Goal: Transaction & Acquisition: Purchase product/service

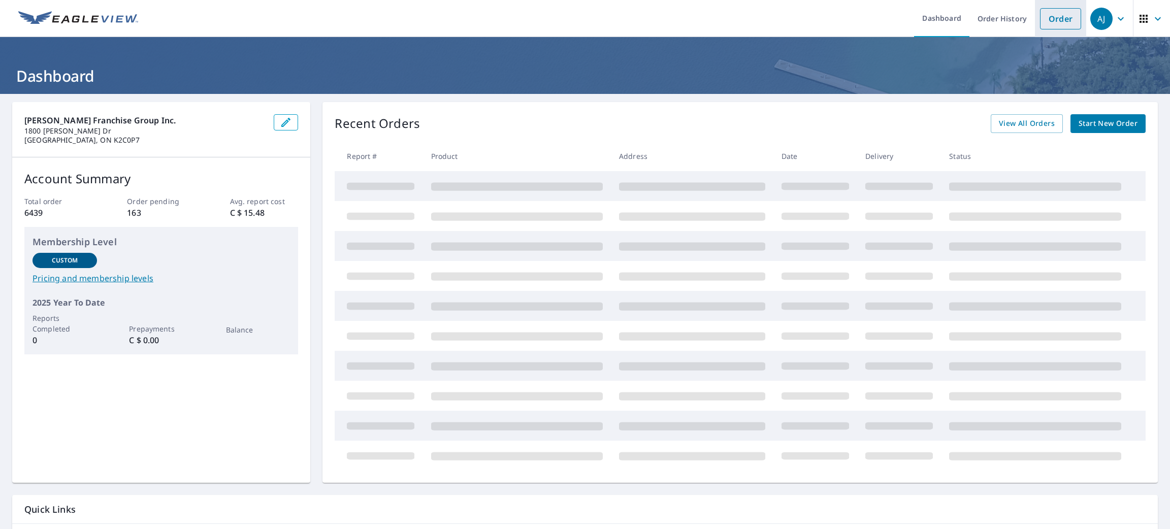
click at [1053, 16] on link "Order" at bounding box center [1060, 18] width 41 height 21
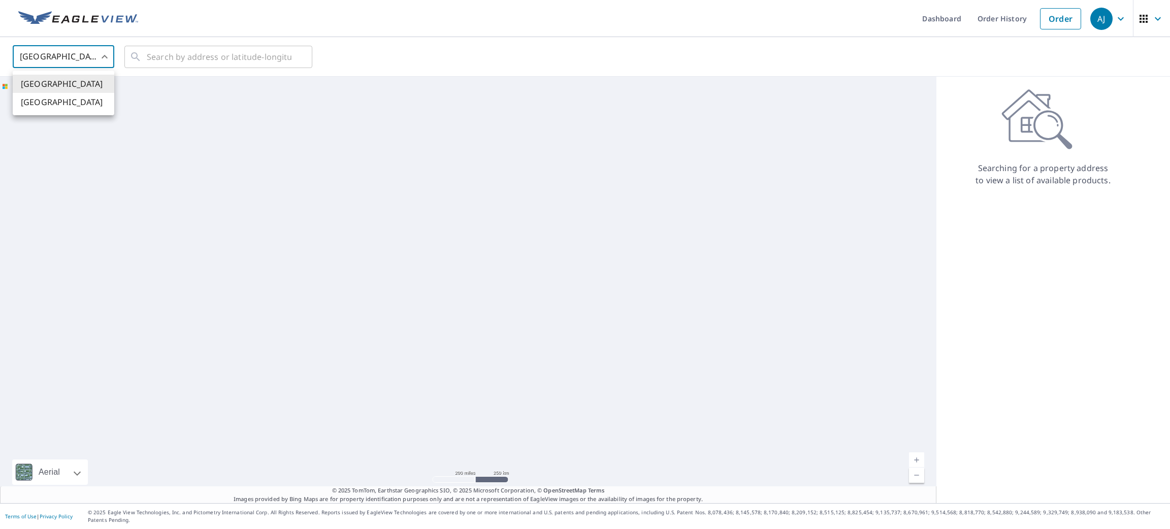
click at [65, 60] on body "[PERSON_NAME] [PERSON_NAME] Dashboard Order History Order AJ United States US ​…" at bounding box center [585, 264] width 1170 height 529
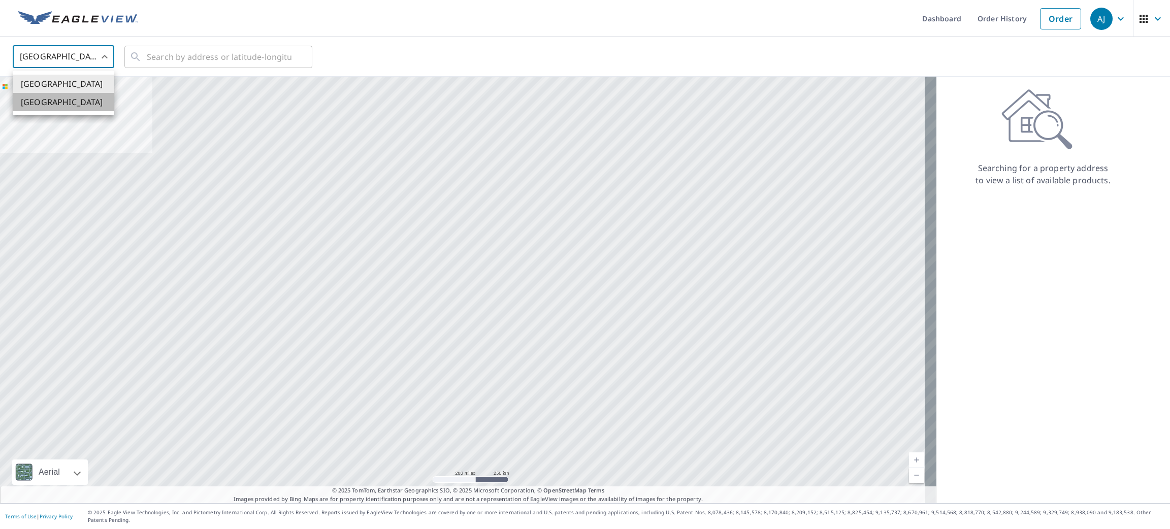
click at [57, 103] on li "[GEOGRAPHIC_DATA]" at bounding box center [64, 102] width 102 height 18
type input "CA"
click at [178, 54] on input "text" at bounding box center [219, 57] width 145 height 28
paste input "[STREET_ADDRESS][PERSON_NAME]"
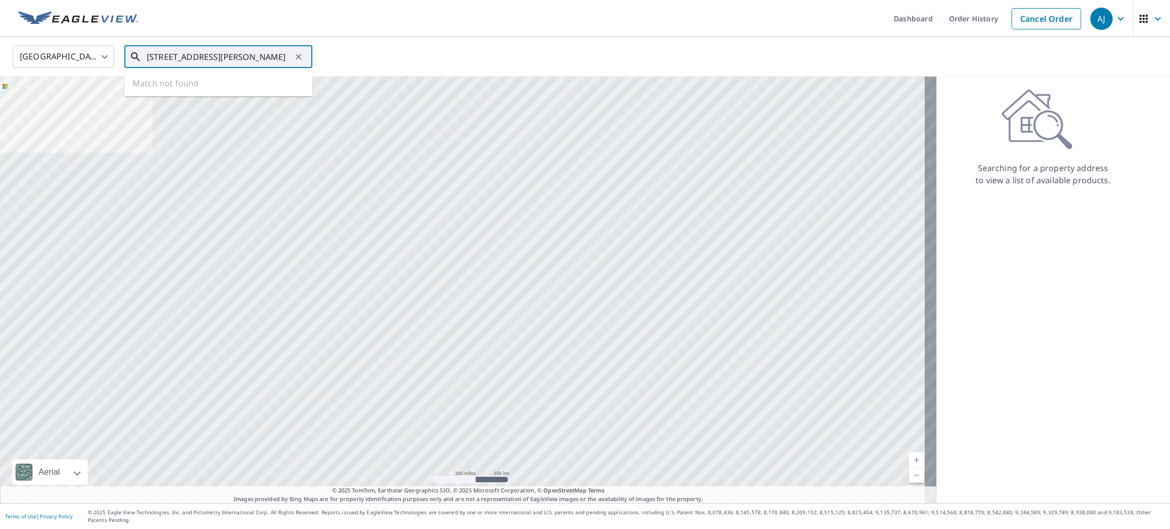
scroll to position [0, 25]
click at [157, 90] on span "[STREET_ADDRESS][PERSON_NAME]" at bounding box center [224, 86] width 159 height 12
type input "[STREET_ADDRESS][PERSON_NAME]"
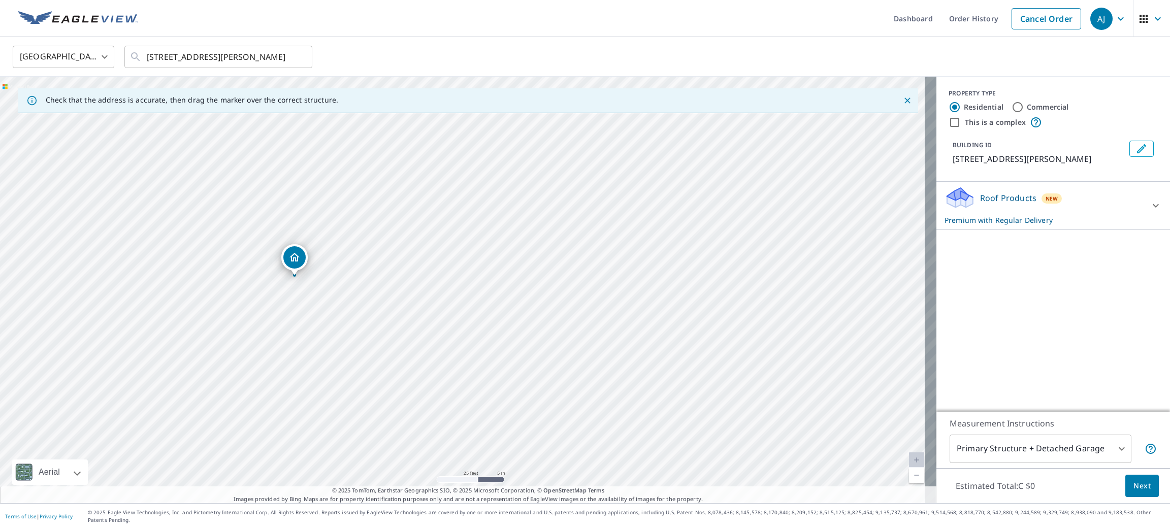
drag, startPoint x: 383, startPoint y: 265, endPoint x: 288, endPoint y: 249, distance: 96.7
click at [1133, 492] on span "Next" at bounding box center [1141, 486] width 17 height 13
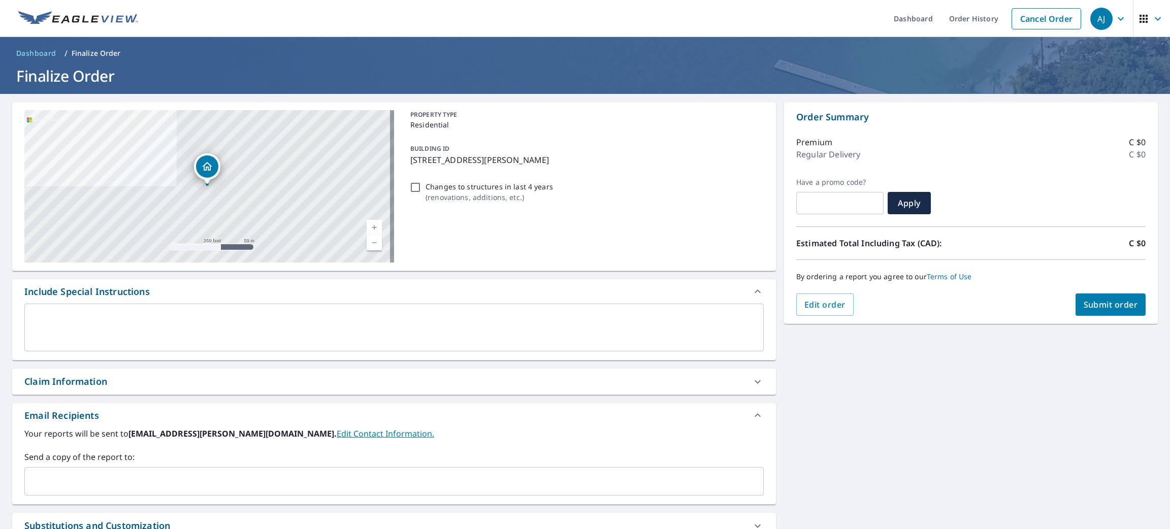
click at [1089, 318] on div "Order Summary Premium C $0 Regular Delivery C $0 Have a promo code? ​ Apply Est…" at bounding box center [971, 213] width 374 height 222
click at [1086, 307] on span "Submit order" at bounding box center [1111, 304] width 54 height 11
checkbox input "true"
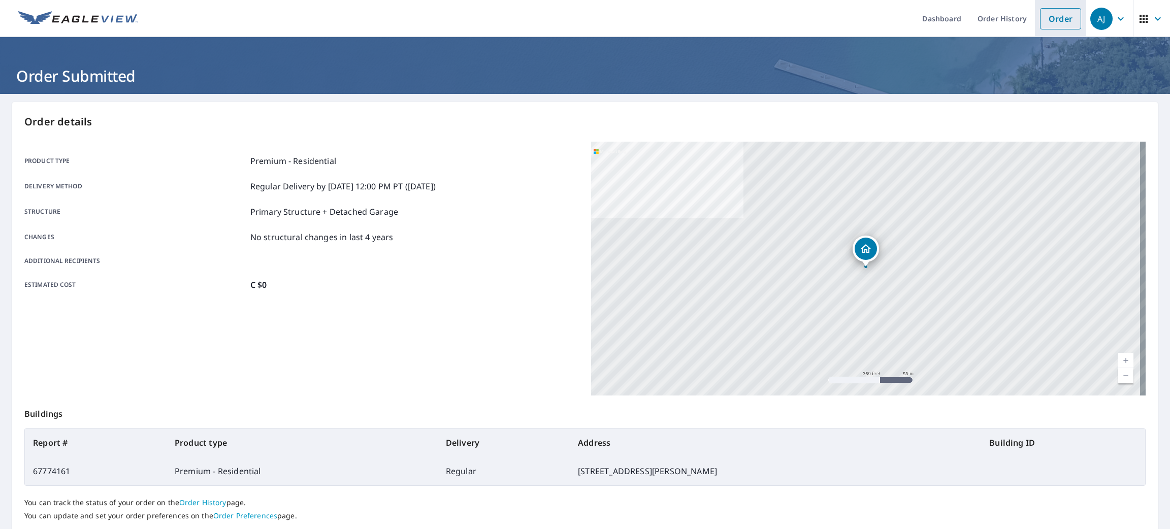
click at [1060, 24] on link "Order" at bounding box center [1060, 18] width 41 height 21
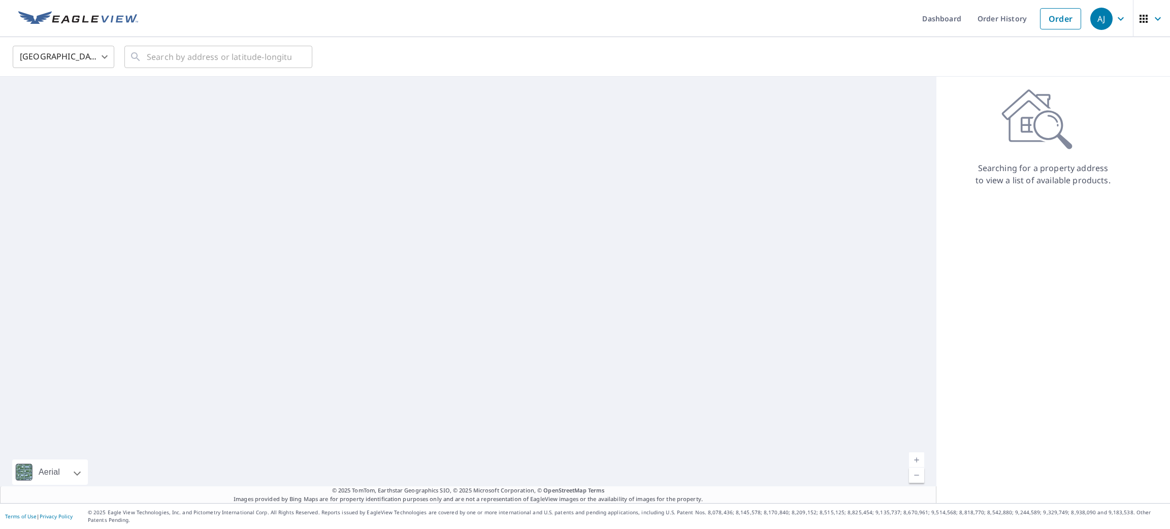
click at [93, 54] on body "[PERSON_NAME] [PERSON_NAME] Dashboard Order History Order AJ United States US ​…" at bounding box center [585, 264] width 1170 height 529
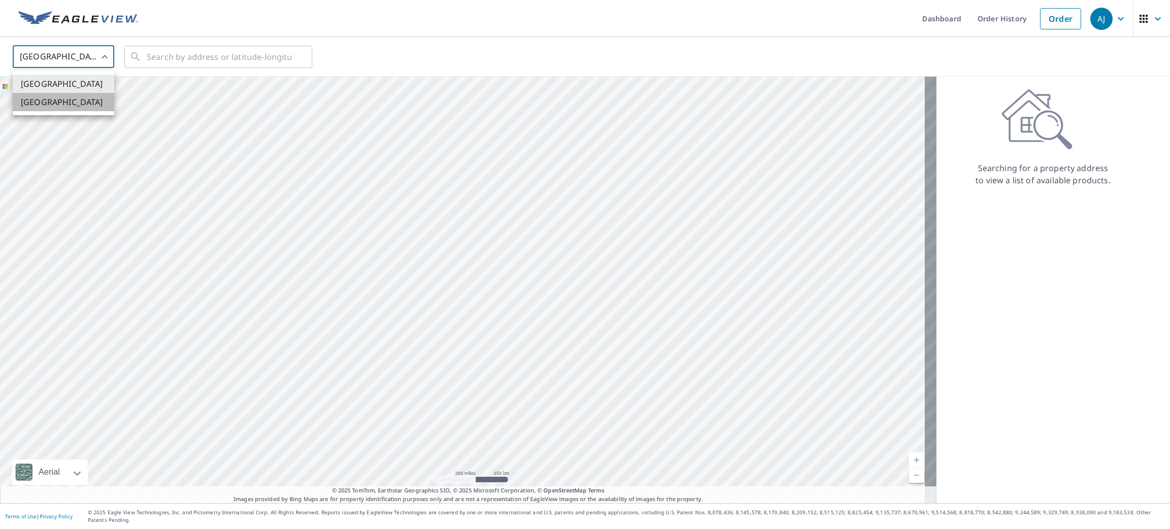
click at [76, 102] on li "[GEOGRAPHIC_DATA]" at bounding box center [64, 102] width 102 height 18
type input "CA"
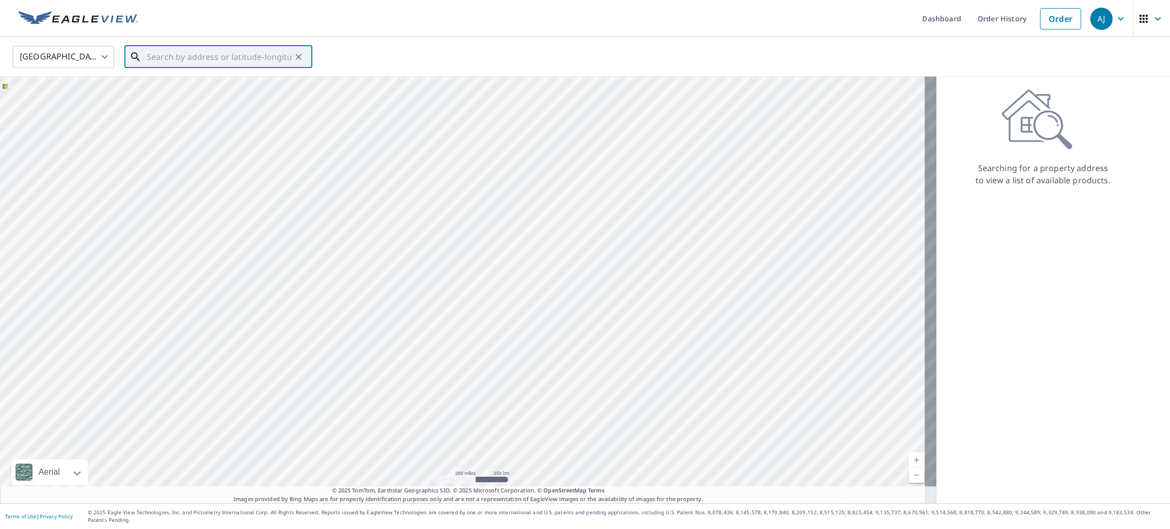
click at [180, 53] on input "text" at bounding box center [219, 57] width 145 height 28
paste input "[STREET_ADDRESS]"
click at [176, 90] on span "[STREET_ADDRESS]" at bounding box center [224, 86] width 159 height 12
type input "[STREET_ADDRESS]"
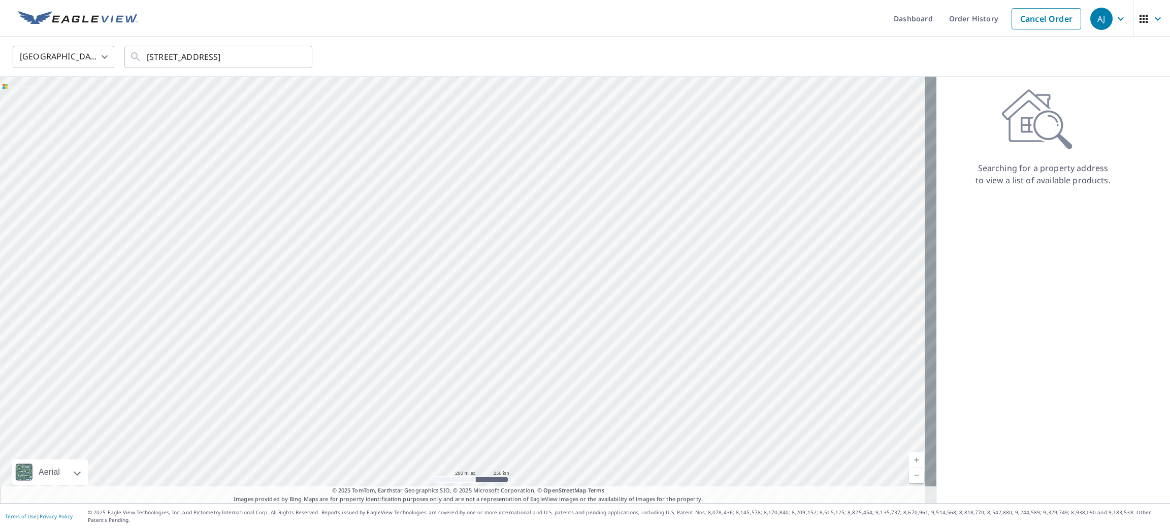
scroll to position [0, 0]
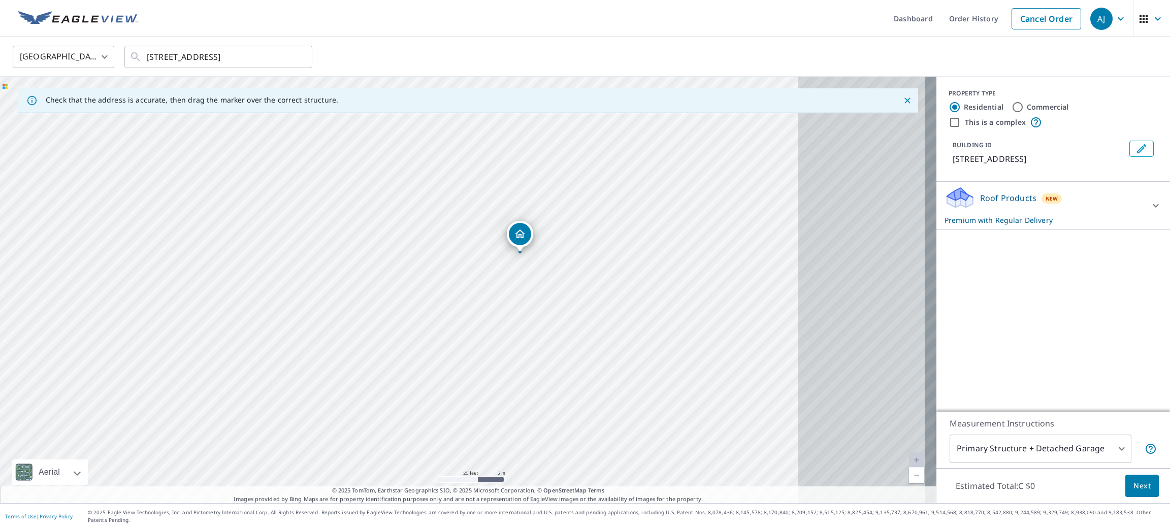
drag, startPoint x: 665, startPoint y: 315, endPoint x: 453, endPoint y: 303, distance: 211.5
click at [453, 303] on div "[STREET_ADDRESS]" at bounding box center [468, 290] width 936 height 426
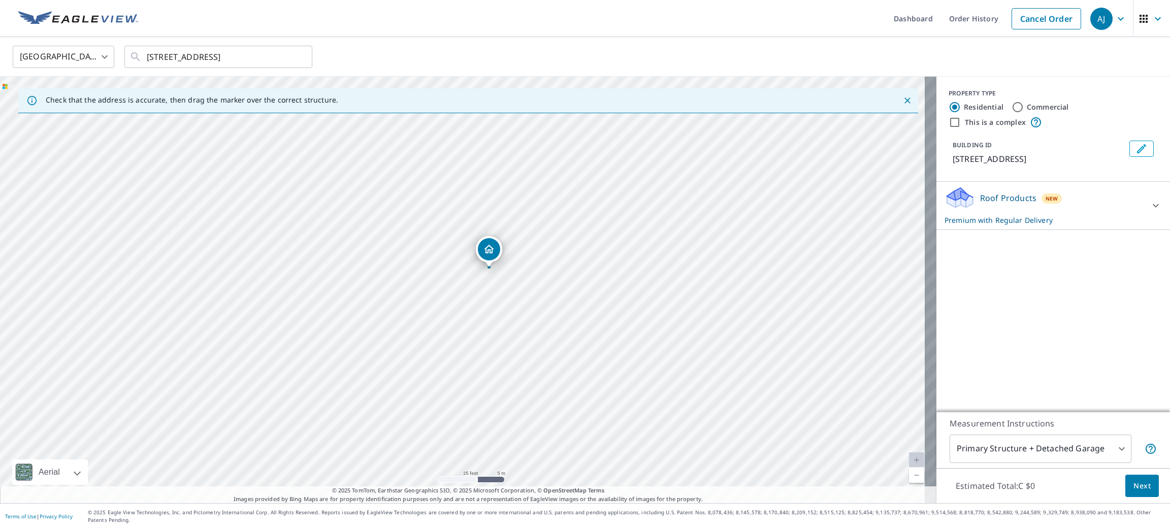
drag, startPoint x: 505, startPoint y: 240, endPoint x: 483, endPoint y: 250, distance: 24.5
click at [1133, 493] on span "Next" at bounding box center [1141, 486] width 17 height 13
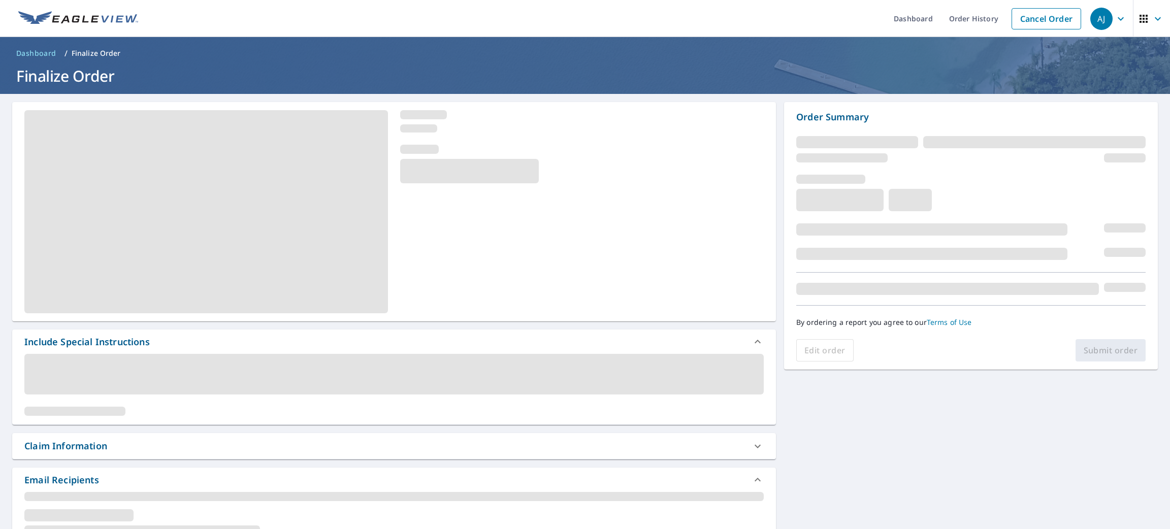
click at [1100, 351] on div "Edit order Submit order" at bounding box center [970, 350] width 349 height 22
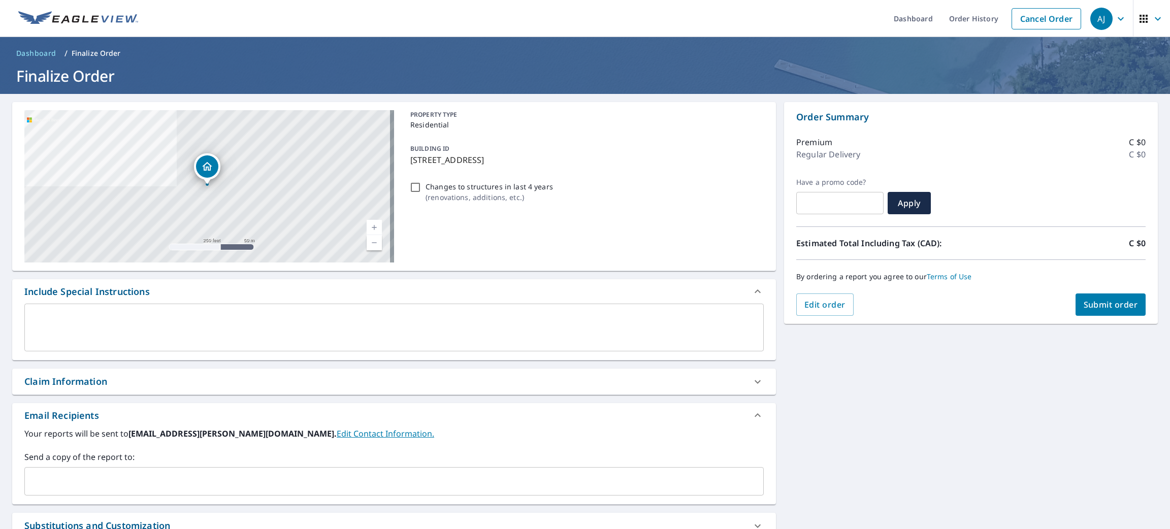
drag, startPoint x: 1101, startPoint y: 316, endPoint x: 1114, endPoint y: 323, distance: 14.3
click at [1114, 323] on div "Order Summary Premium C $0 Regular Delivery C $0 Have a promo code? ​ Apply Est…" at bounding box center [971, 213] width 374 height 222
click at [1095, 306] on span "Submit order" at bounding box center [1111, 304] width 54 height 11
checkbox input "true"
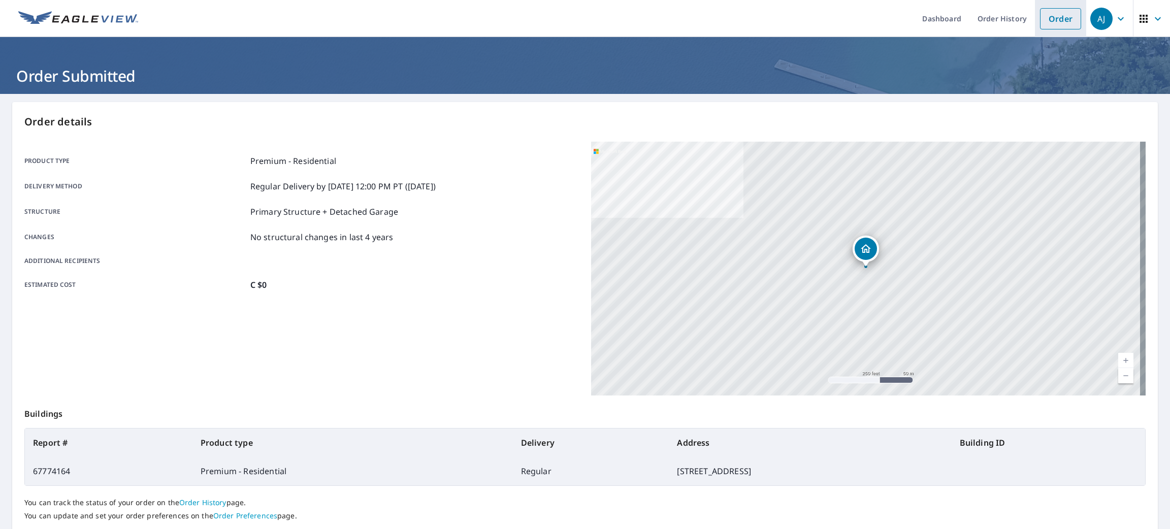
click at [1041, 16] on link "Order" at bounding box center [1060, 18] width 41 height 21
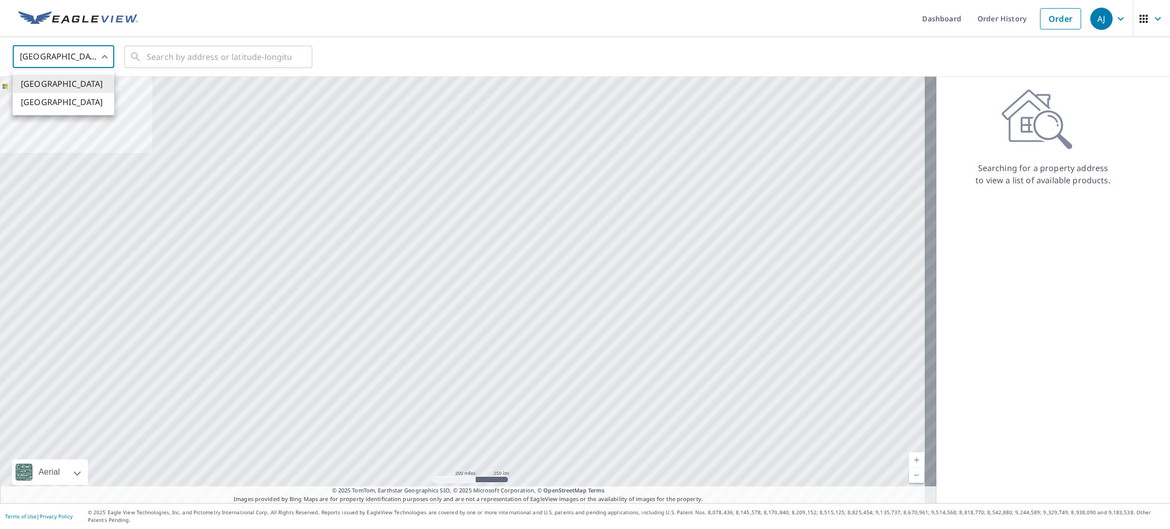
click at [61, 54] on body "[PERSON_NAME] [PERSON_NAME] Dashboard Order History Order AJ United States US ​…" at bounding box center [585, 264] width 1170 height 529
click at [57, 106] on li "[GEOGRAPHIC_DATA]" at bounding box center [64, 102] width 102 height 18
type input "CA"
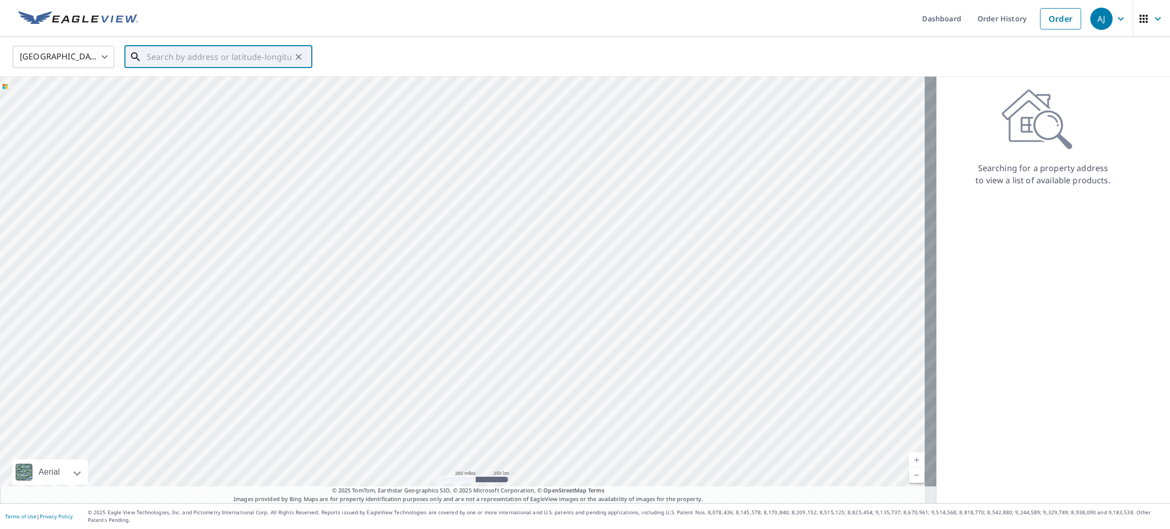
paste input "[STREET_ADDRESS][PERSON_NAME]"
click at [181, 81] on span "[STREET_ADDRESS][PERSON_NAME]" at bounding box center [224, 86] width 159 height 12
type input "[STREET_ADDRESS][PERSON_NAME]"
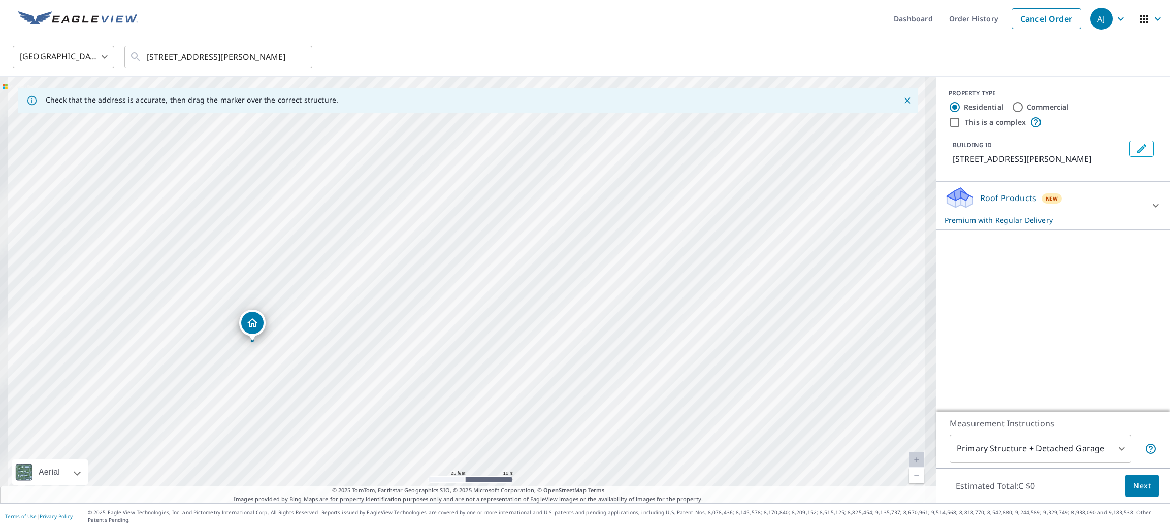
drag, startPoint x: 448, startPoint y: 312, endPoint x: 617, endPoint y: 318, distance: 168.7
click at [616, 319] on div "[STREET_ADDRESS][PERSON_NAME]" at bounding box center [468, 290] width 936 height 426
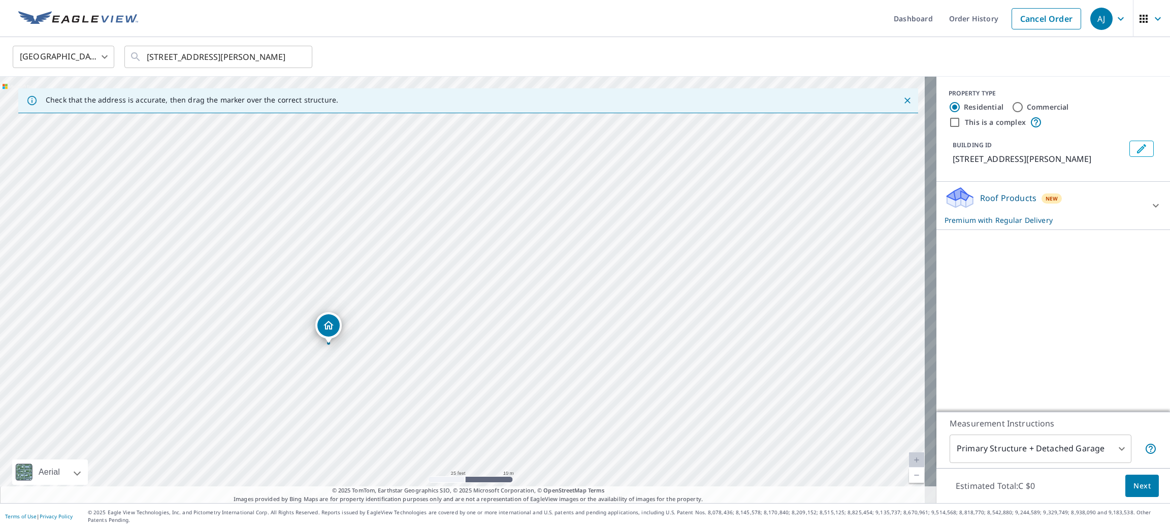
click at [1133, 493] on span "Next" at bounding box center [1141, 486] width 17 height 13
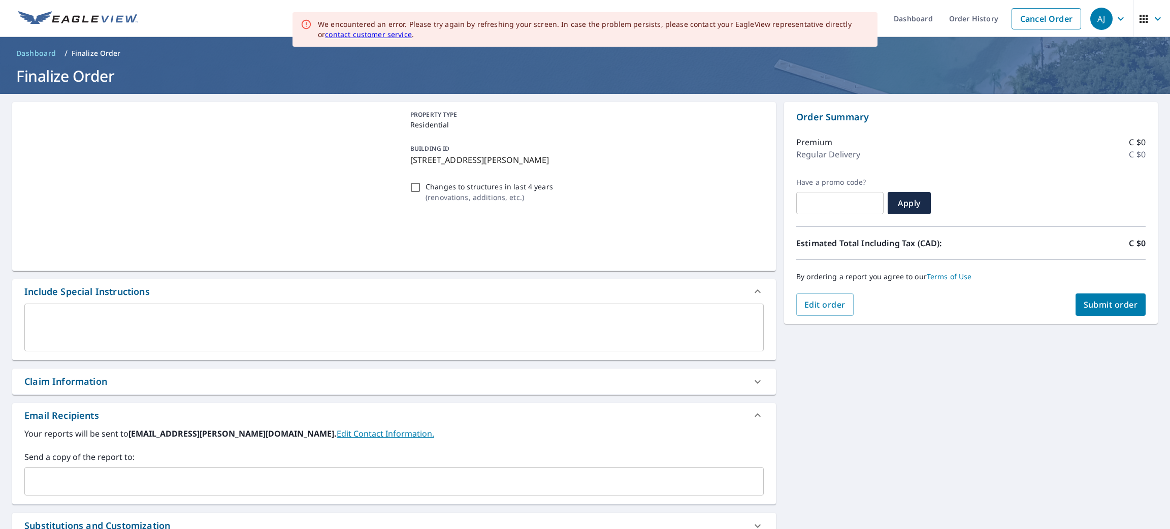
click at [1087, 317] on div "Order Summary Premium C $0 Regular Delivery C $0 Have a promo code? ​ Apply Est…" at bounding box center [971, 213] width 374 height 222
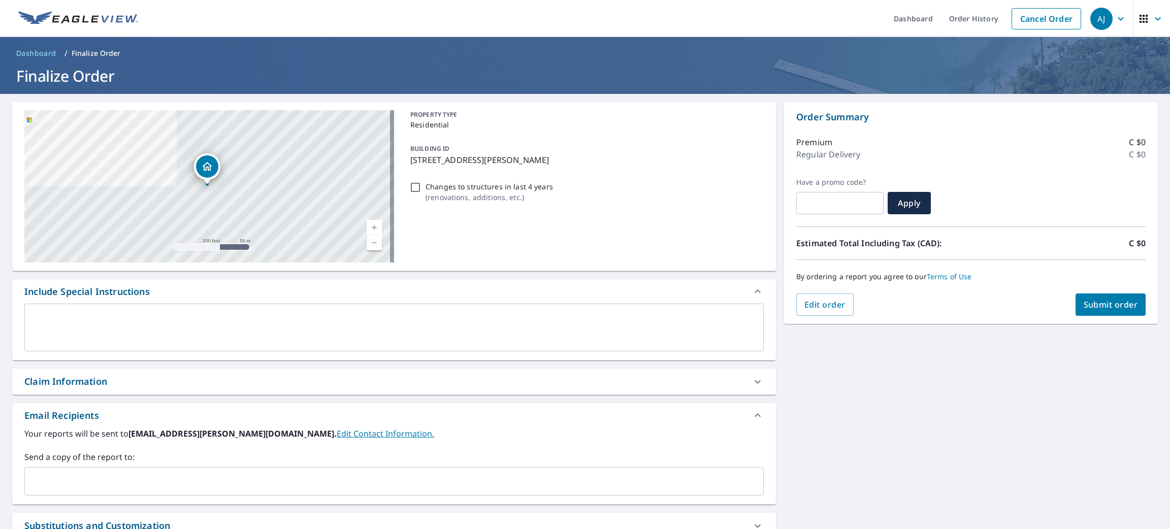
click at [1090, 308] on span "Submit order" at bounding box center [1111, 304] width 54 height 11
checkbox input "true"
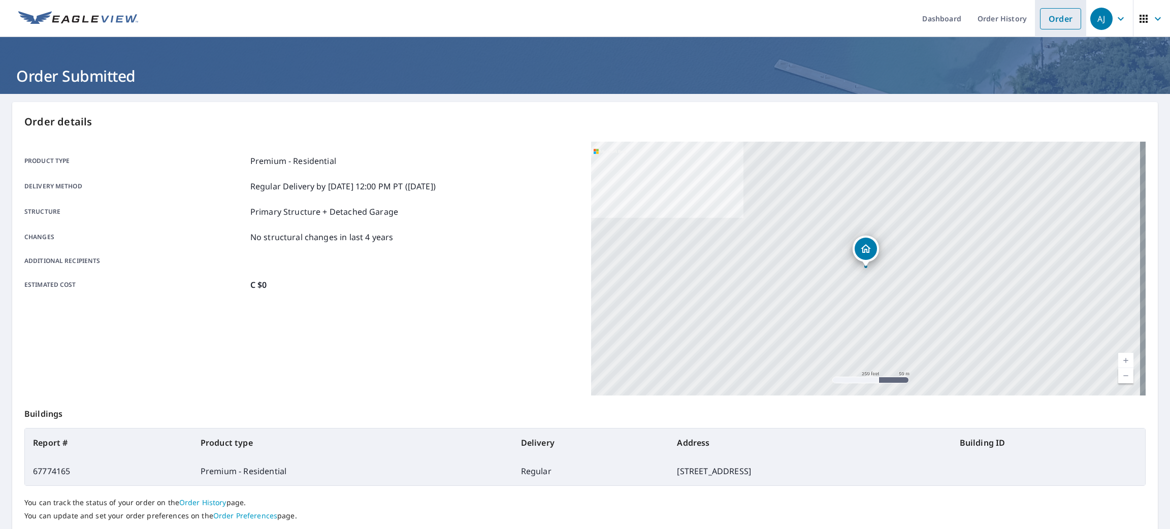
click at [1060, 23] on link "Order" at bounding box center [1060, 18] width 41 height 21
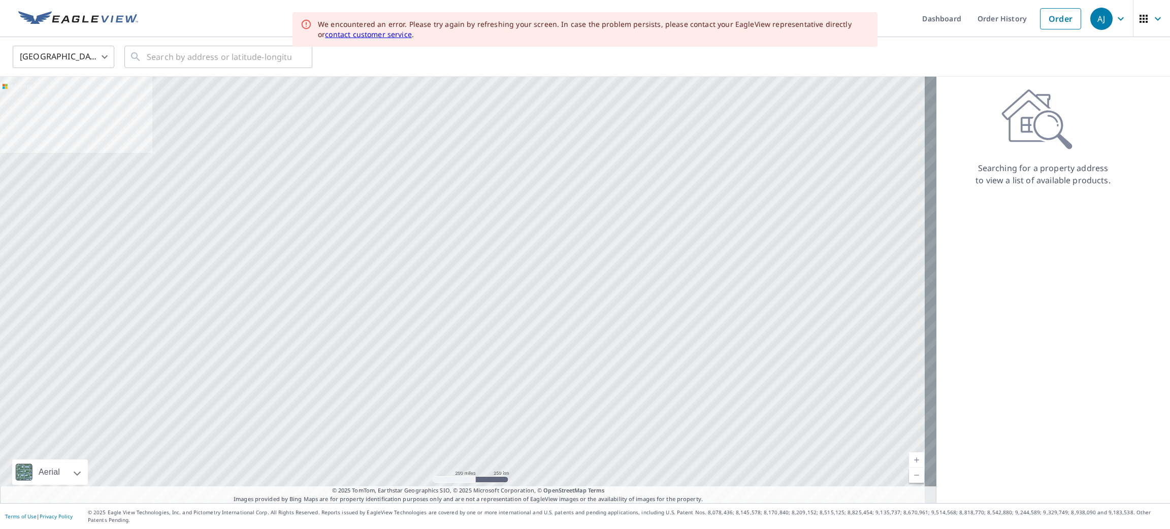
click at [80, 54] on body "[PERSON_NAME] [PERSON_NAME] Dashboard Order History Order AJ United States US ​…" at bounding box center [585, 264] width 1170 height 529
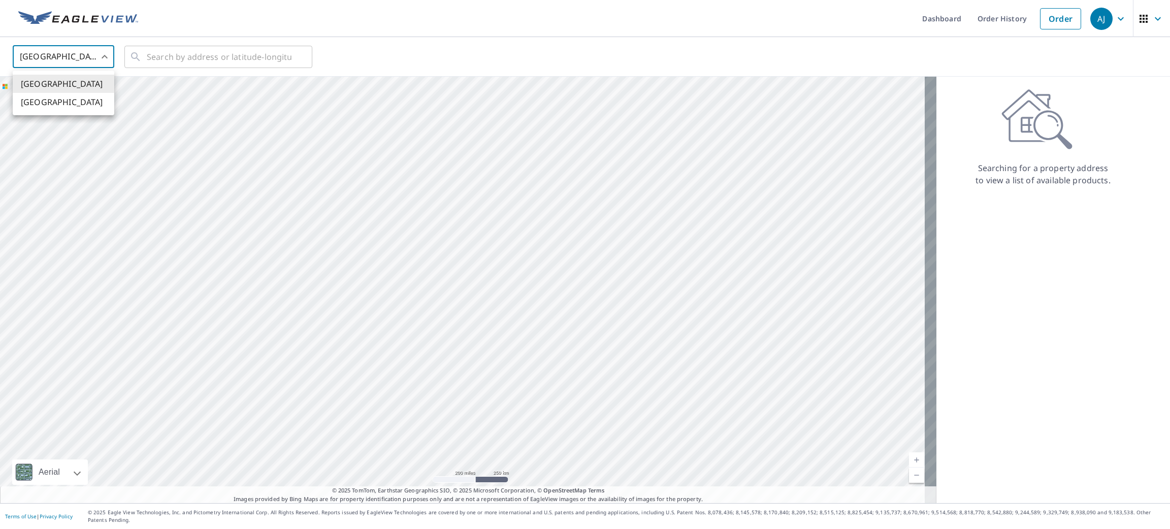
click at [56, 112] on ul "[GEOGRAPHIC_DATA] [GEOGRAPHIC_DATA]" at bounding box center [64, 93] width 102 height 45
click at [56, 96] on li "[GEOGRAPHIC_DATA]" at bounding box center [64, 102] width 102 height 18
type input "CA"
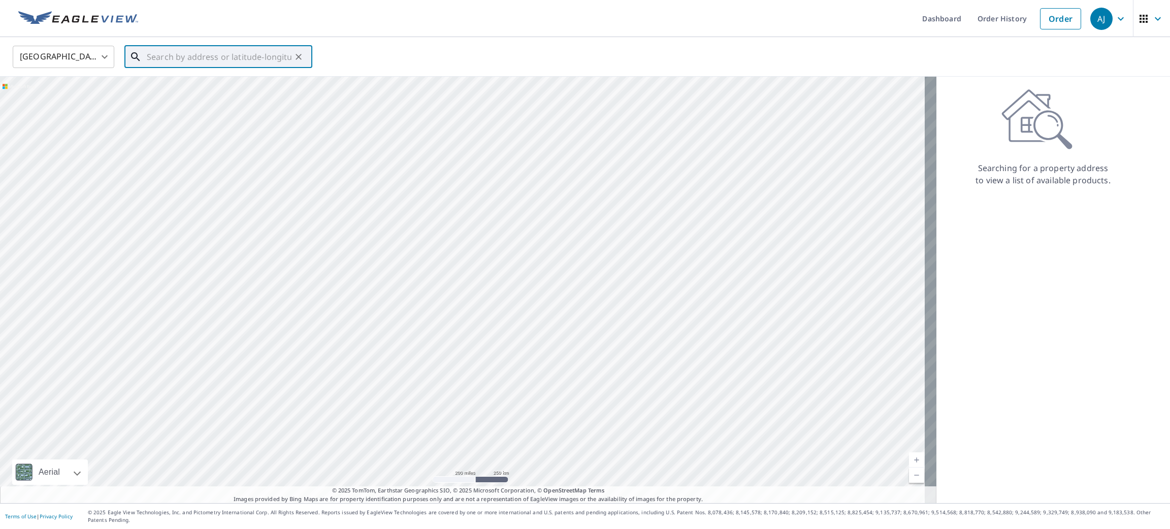
click at [172, 57] on input "text" at bounding box center [219, 57] width 145 height 28
paste input "[STREET_ADDRESS][PERSON_NAME]"
click at [181, 82] on span "[STREET_ADDRESS][PERSON_NAME]" at bounding box center [224, 86] width 159 height 12
type input "[STREET_ADDRESS][PERSON_NAME]"
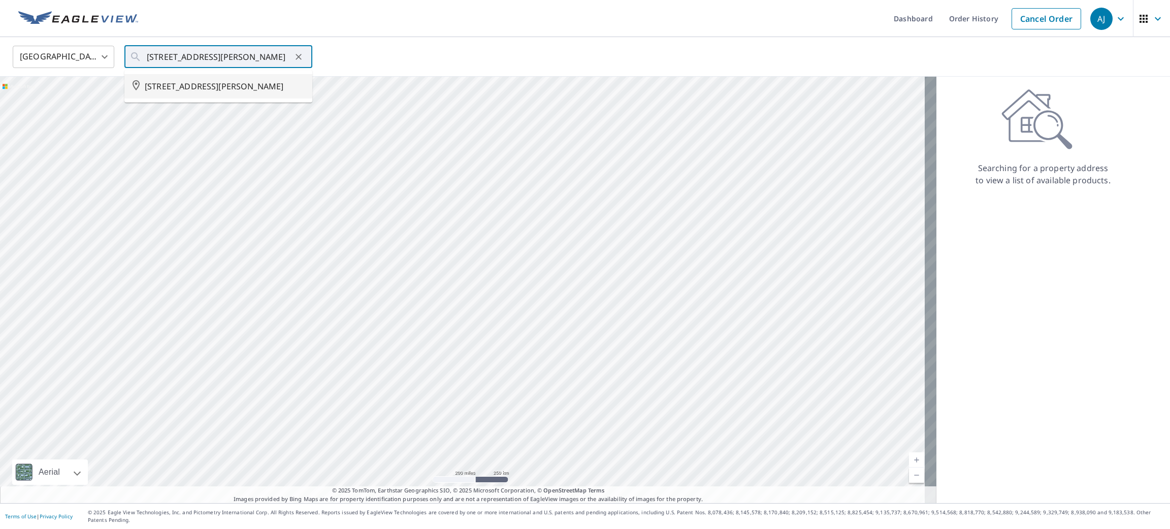
scroll to position [0, 0]
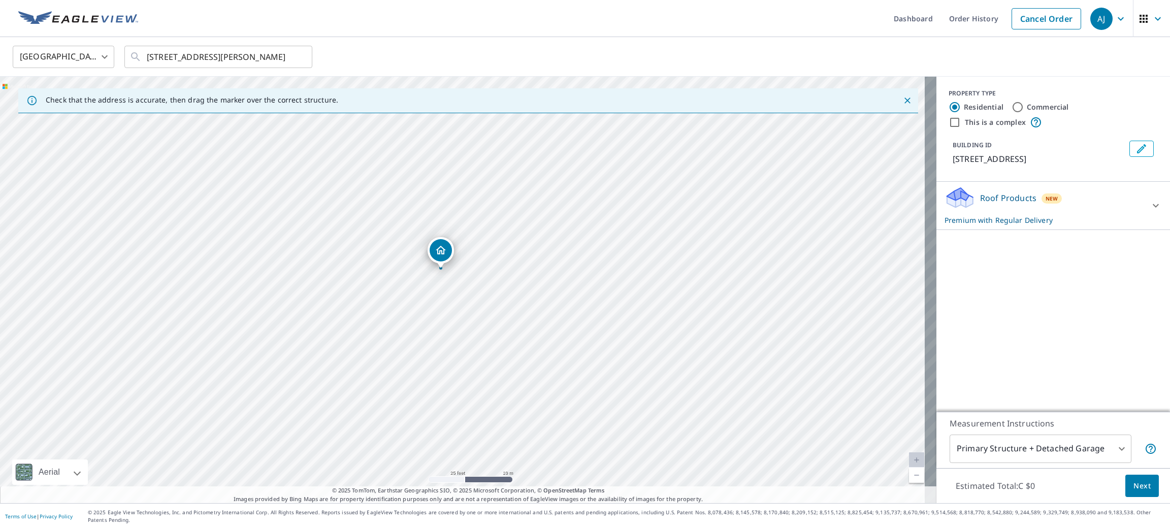
drag, startPoint x: 374, startPoint y: 265, endPoint x: 443, endPoint y: 248, distance: 70.6
click at [1133, 493] on span "Next" at bounding box center [1141, 486] width 17 height 13
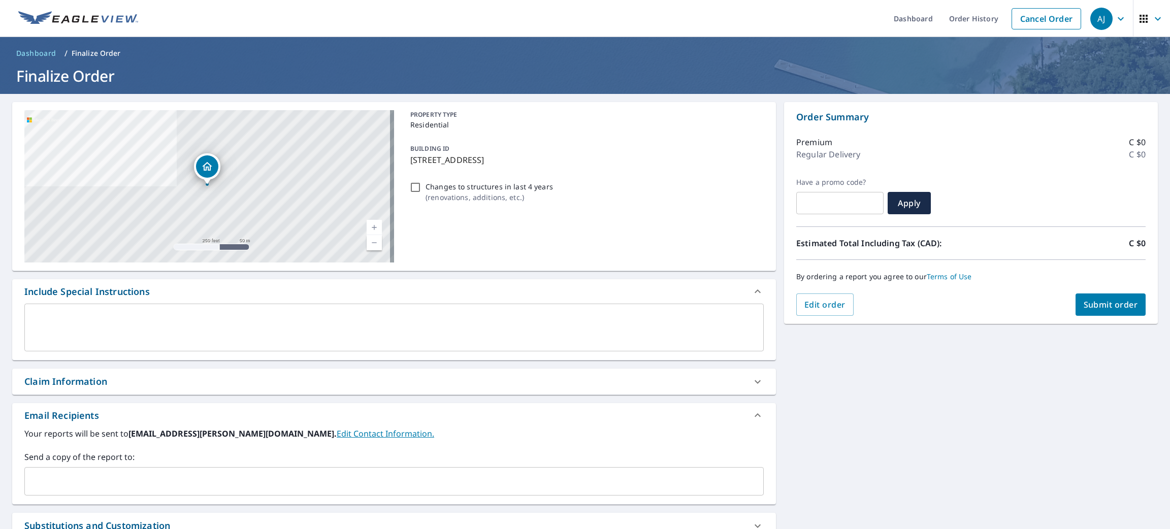
click at [1094, 301] on span "Submit order" at bounding box center [1111, 304] width 54 height 11
checkbox input "true"
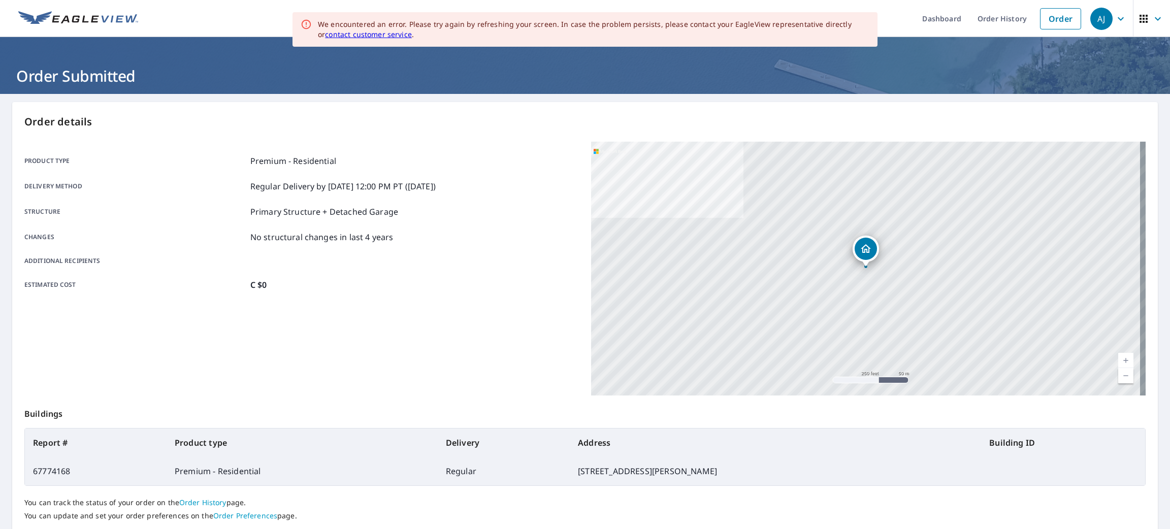
drag, startPoint x: 1041, startPoint y: 20, endPoint x: 832, endPoint y: 21, distance: 209.2
click at [1041, 20] on link "Order" at bounding box center [1060, 18] width 41 height 21
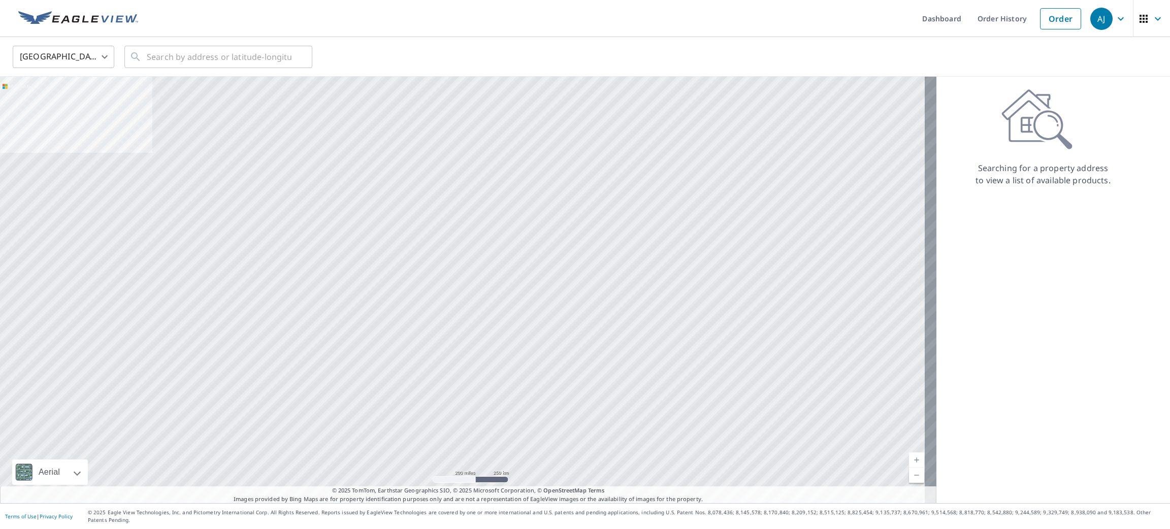
click at [56, 56] on body "[PERSON_NAME] [PERSON_NAME] Dashboard Order History Order AJ United States US ​…" at bounding box center [585, 264] width 1170 height 529
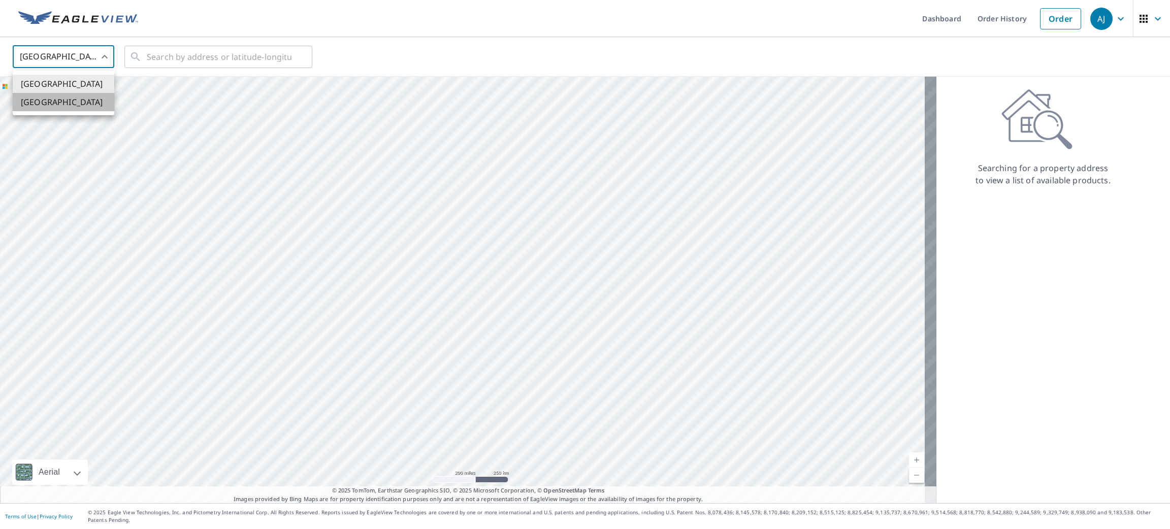
click at [51, 99] on li "[GEOGRAPHIC_DATA]" at bounding box center [64, 102] width 102 height 18
type input "CA"
click at [170, 63] on input "text" at bounding box center [219, 57] width 145 height 28
paste input "[STREET_ADDRESS][PERSON_NAME]"
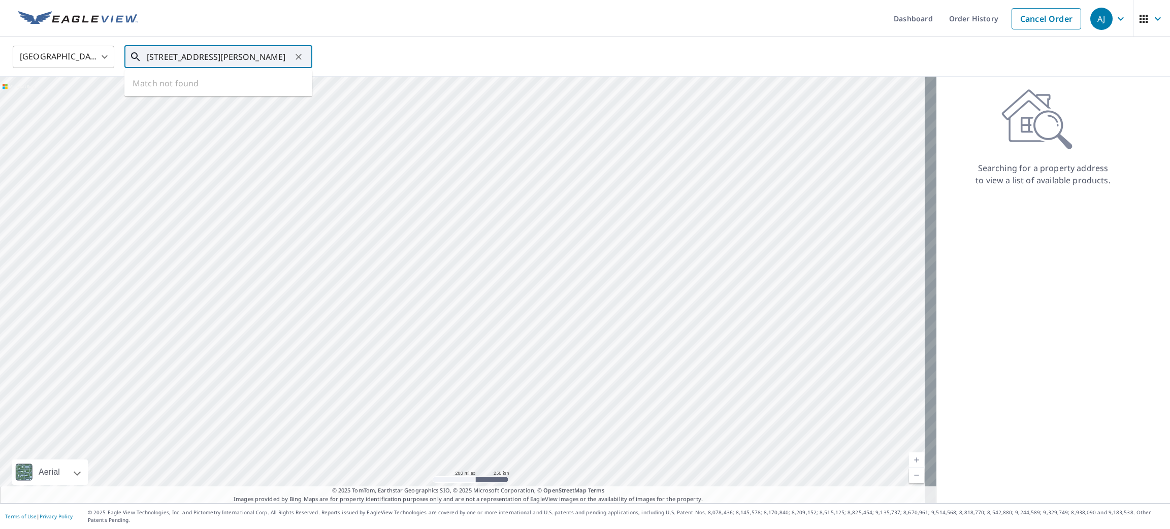
scroll to position [0, 37]
click at [167, 87] on span "[STREET_ADDRESS][PERSON_NAME]" at bounding box center [224, 86] width 159 height 12
type input "[STREET_ADDRESS][PERSON_NAME]"
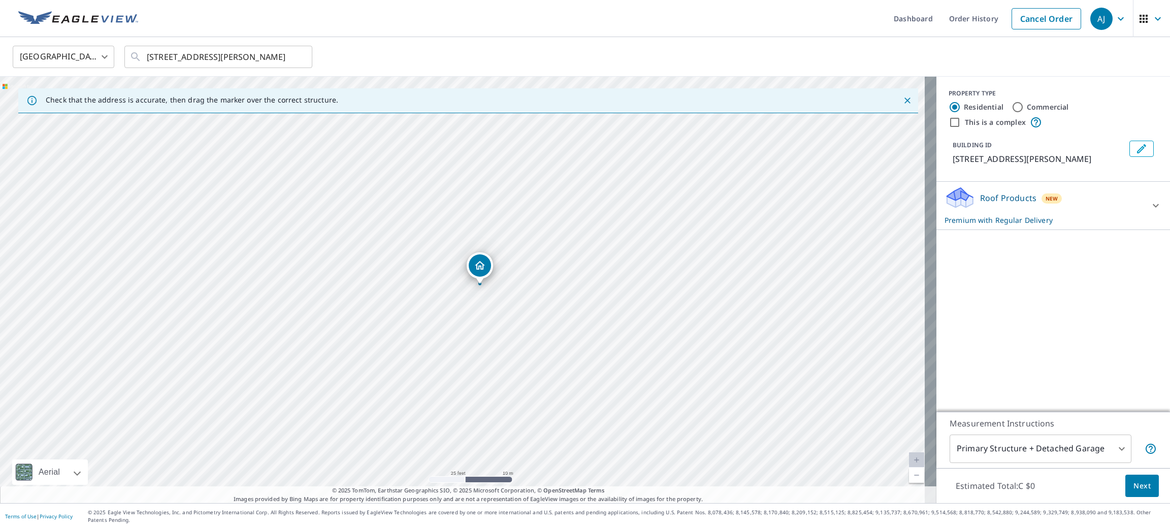
drag, startPoint x: 356, startPoint y: 209, endPoint x: 340, endPoint y: 197, distance: 19.9
click at [340, 197] on div "[STREET_ADDRESS][PERSON_NAME]" at bounding box center [468, 290] width 936 height 426
drag, startPoint x: 482, startPoint y: 273, endPoint x: 482, endPoint y: 282, distance: 9.1
click at [1133, 493] on span "Next" at bounding box center [1141, 486] width 17 height 13
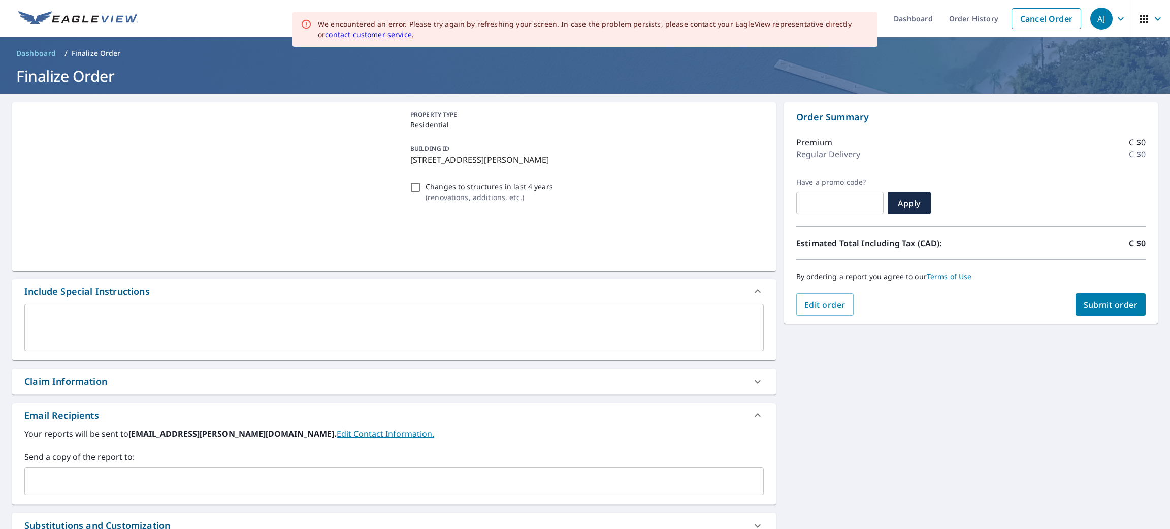
click at [1084, 346] on div "PROPERTY TYPE Residential BUILDING ID [STREET_ADDRESS][PERSON_NAME] Changes to …" at bounding box center [585, 353] width 1170 height 519
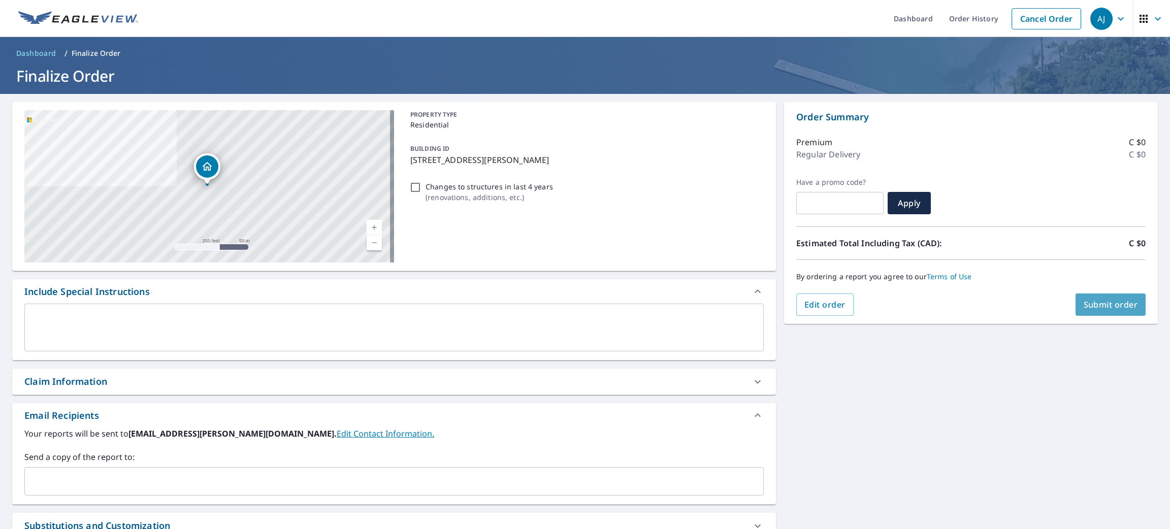
click at [1090, 306] on span "Submit order" at bounding box center [1111, 304] width 54 height 11
checkbox input "true"
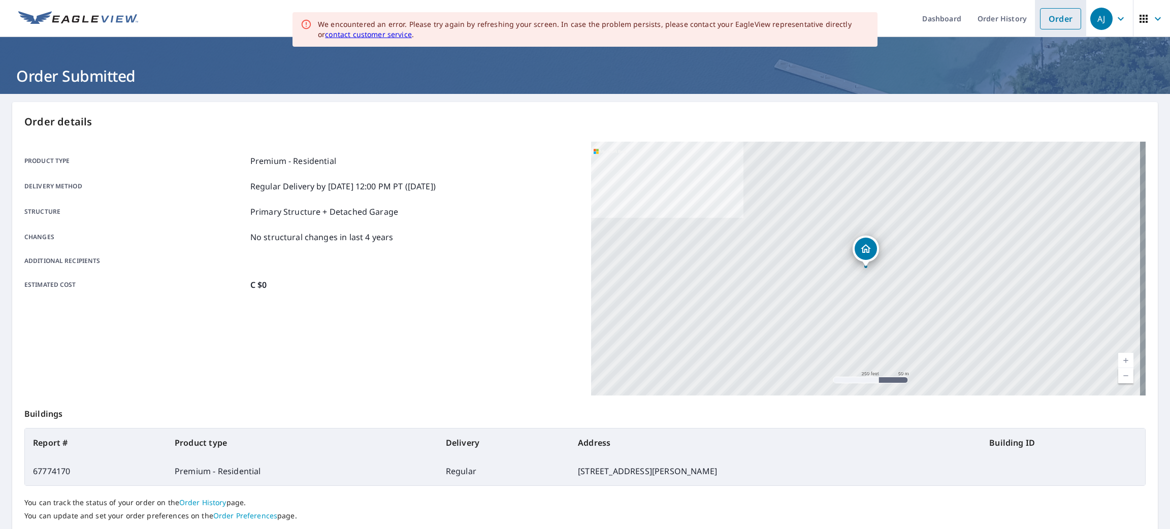
click at [1043, 20] on link "Order" at bounding box center [1060, 18] width 41 height 21
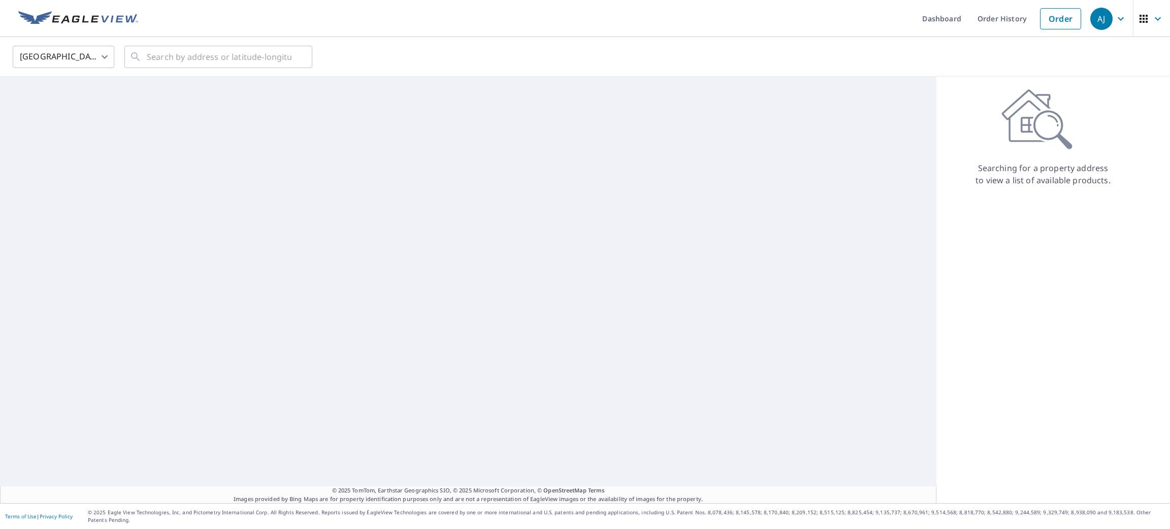
click at [87, 62] on body "[PERSON_NAME] [PERSON_NAME] Dashboard Order History Order AJ United States [GEO…" at bounding box center [585, 264] width 1170 height 529
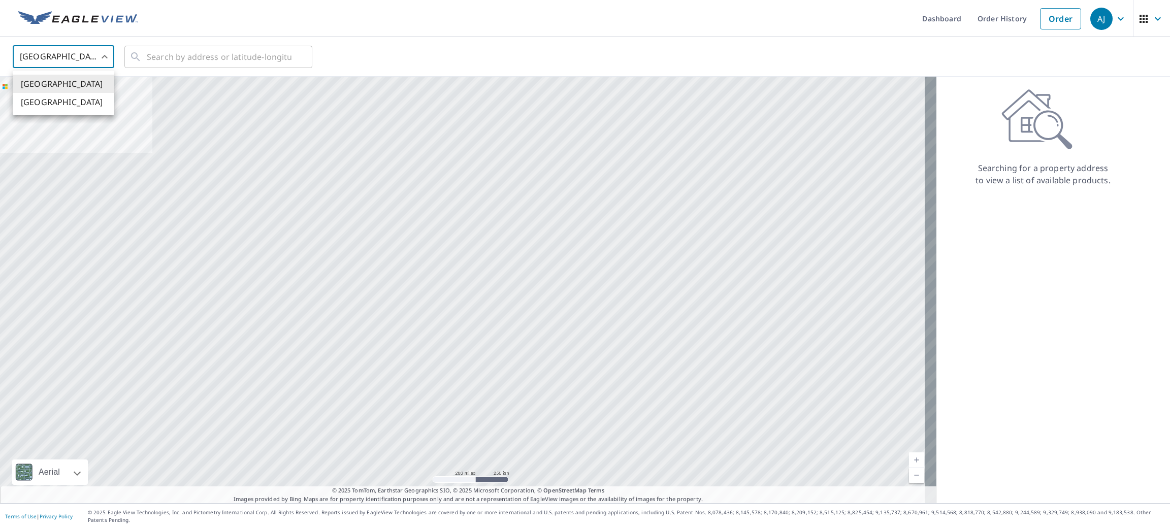
click at [60, 106] on li "[GEOGRAPHIC_DATA]" at bounding box center [64, 102] width 102 height 18
type input "CA"
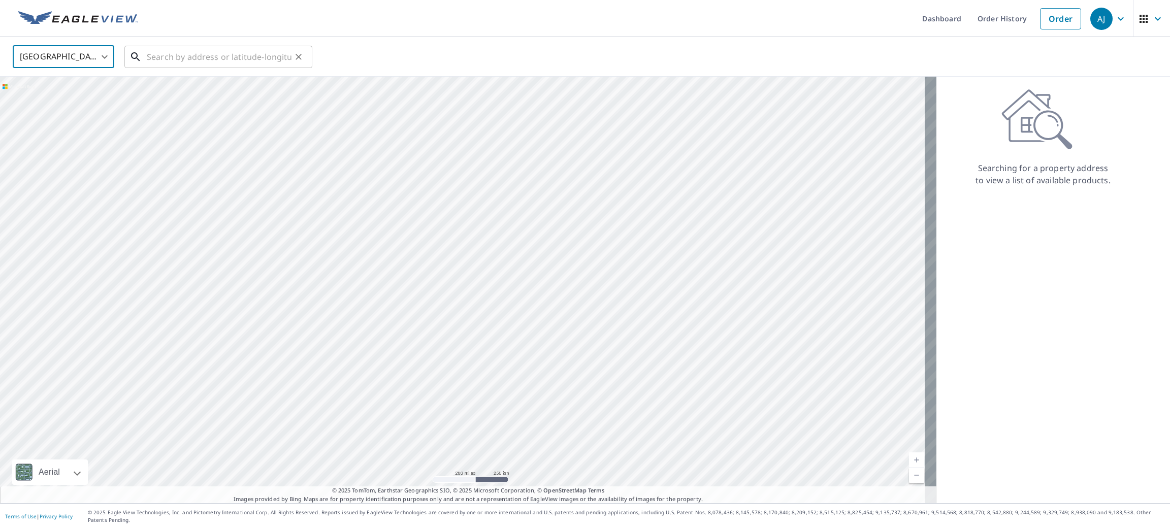
click at [154, 58] on input "text" at bounding box center [219, 57] width 145 height 28
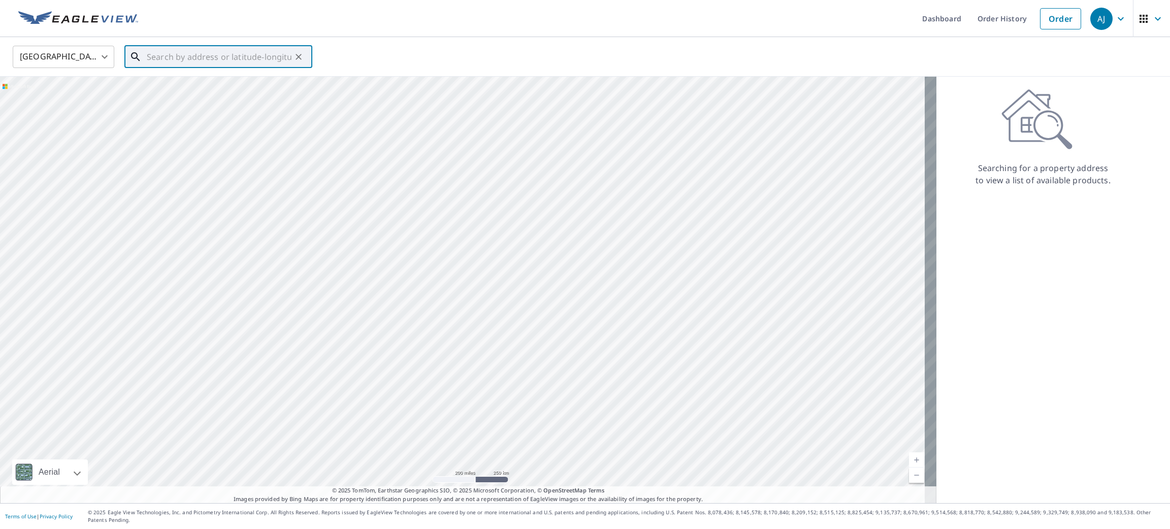
paste input "1 Pl. [STREET_ADDRESS][PERSON_NAME]"
click at [153, 86] on span "[STREET_ADDRESS][PERSON_NAME]" at bounding box center [224, 86] width 159 height 12
type input "[STREET_ADDRESS][PERSON_NAME]"
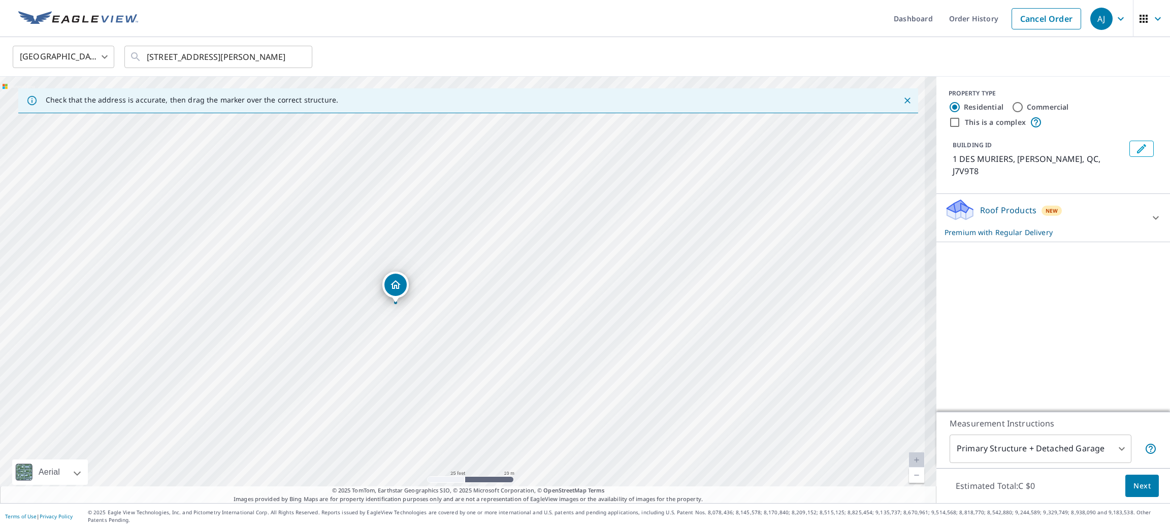
drag, startPoint x: 424, startPoint y: 231, endPoint x: 458, endPoint y: 414, distance: 186.4
click at [458, 414] on div "1 DES MURIERS [PERSON_NAME] QC J7V9T8" at bounding box center [468, 290] width 936 height 426
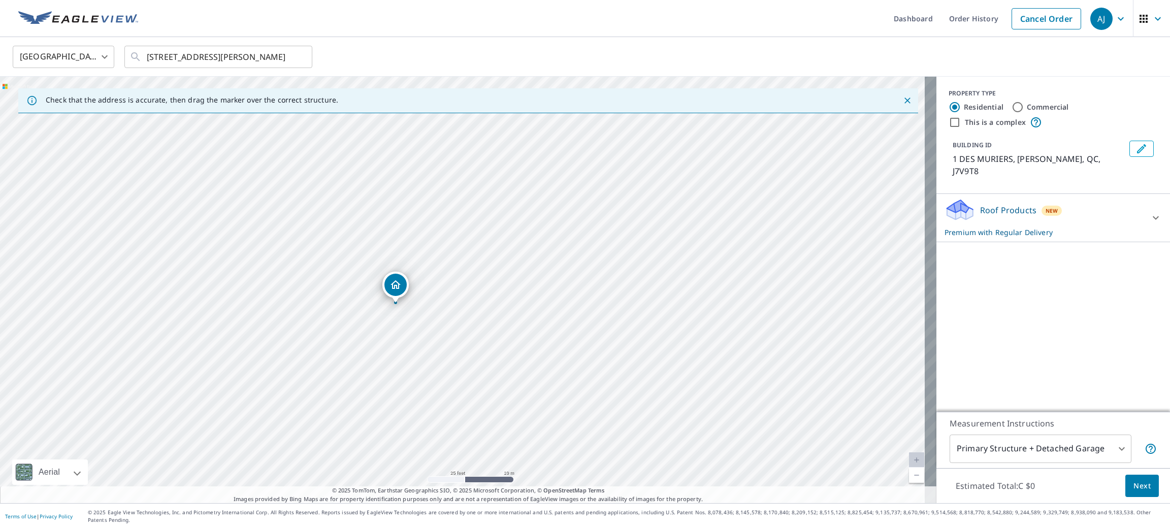
click at [1133, 493] on span "Next" at bounding box center [1141, 486] width 17 height 13
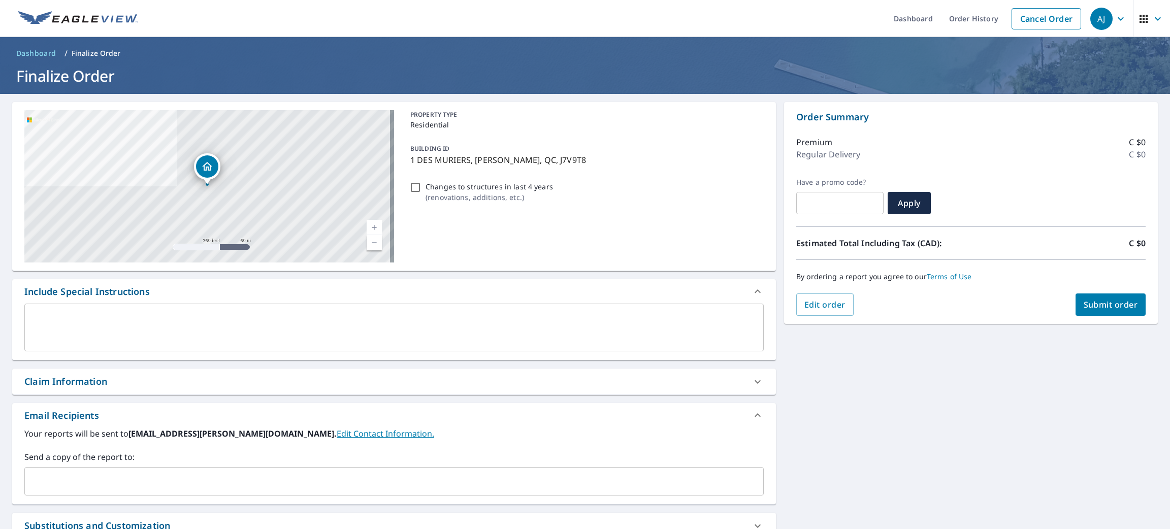
click at [1093, 303] on span "Submit order" at bounding box center [1111, 304] width 54 height 11
checkbox input "true"
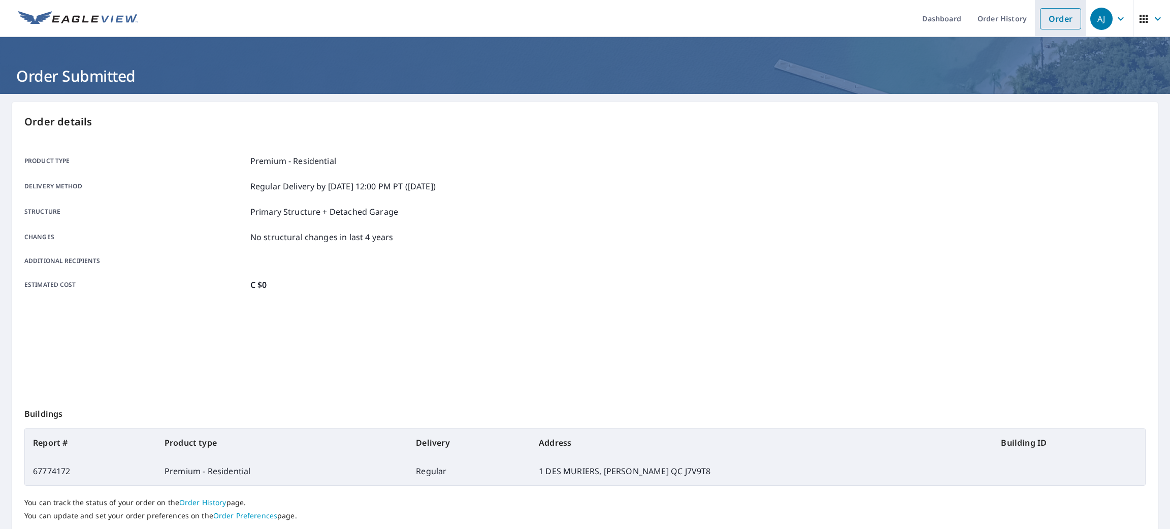
click at [1040, 26] on link "Order" at bounding box center [1060, 18] width 41 height 21
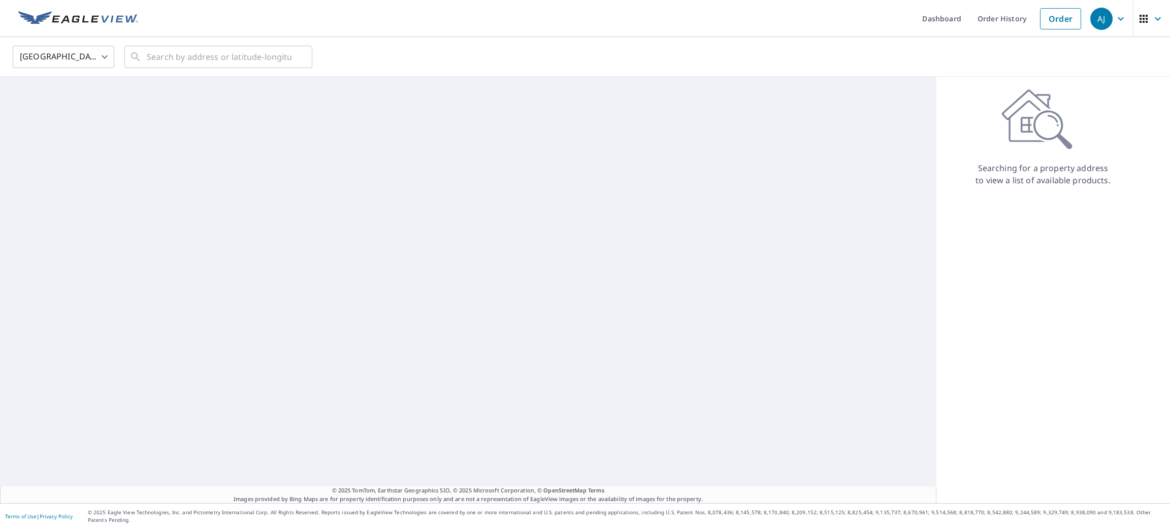
click at [79, 61] on body "[PERSON_NAME] [PERSON_NAME] Dashboard Order History Order AJ United States [GEO…" at bounding box center [585, 264] width 1170 height 529
click at [69, 100] on li "[GEOGRAPHIC_DATA]" at bounding box center [64, 102] width 102 height 18
type input "CA"
paste input "[STREET_ADDRESS][PERSON_NAME]"
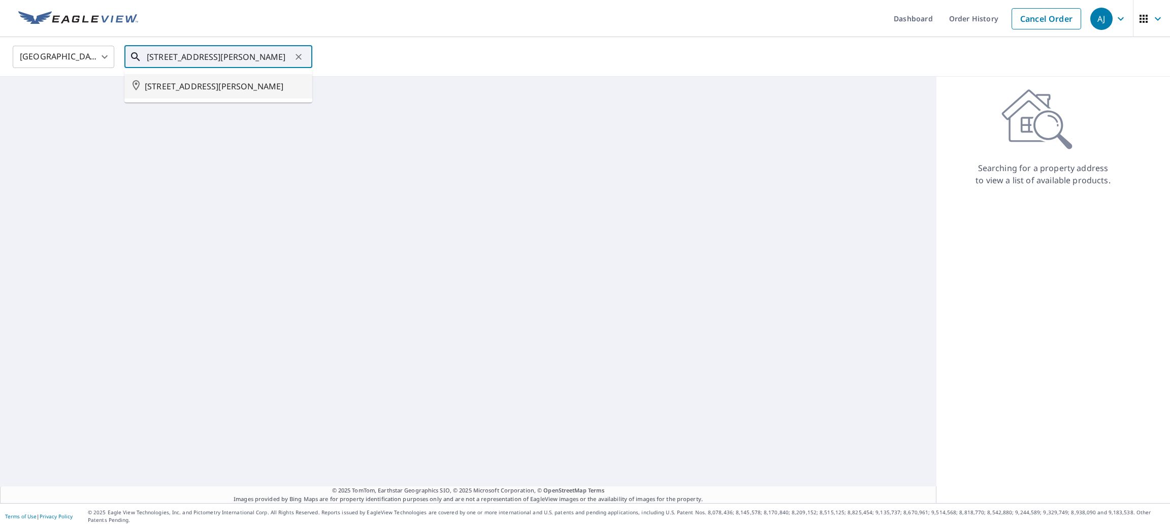
click at [203, 92] on span "[STREET_ADDRESS][PERSON_NAME]" at bounding box center [224, 86] width 159 height 12
type input "[STREET_ADDRESS][PERSON_NAME]"
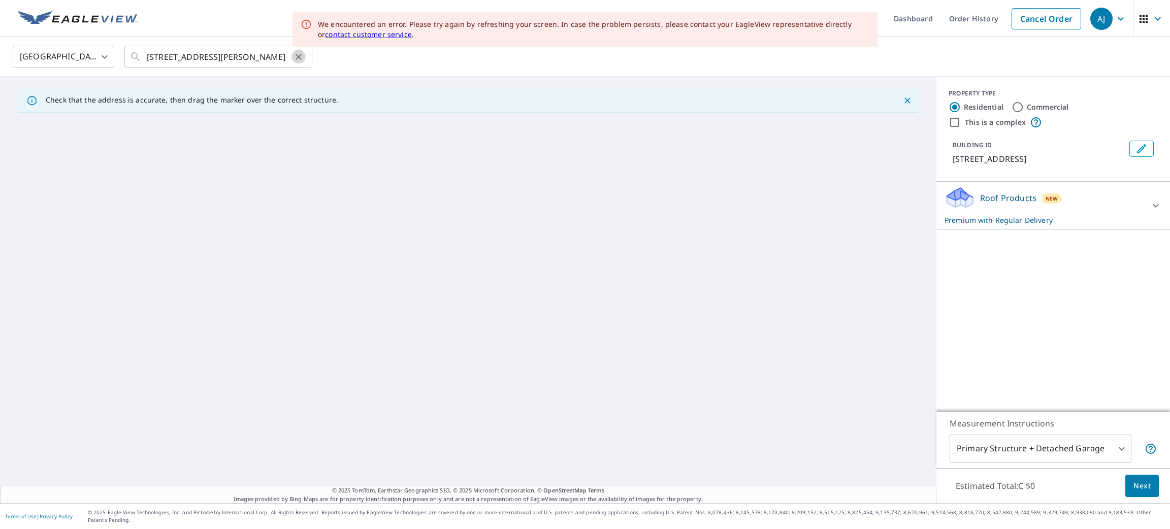
click at [301, 58] on icon "Clear" at bounding box center [298, 57] width 10 height 10
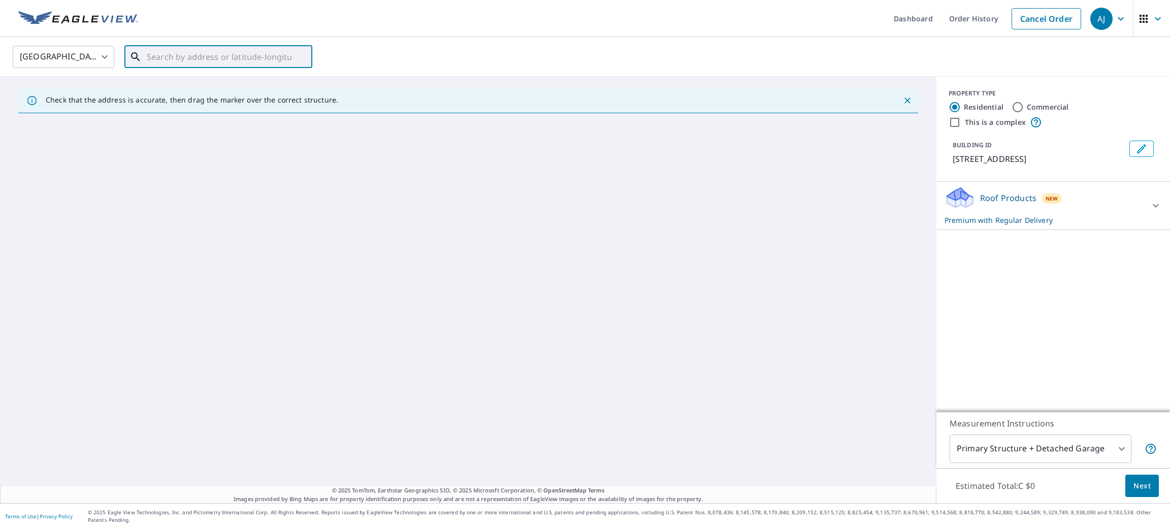
paste input "[STREET_ADDRESS]"
click at [242, 92] on span "[STREET_ADDRESS][PERSON_NAME]" at bounding box center [224, 86] width 159 height 12
type input "[STREET_ADDRESS][PERSON_NAME]"
click at [300, 60] on icon "Clear" at bounding box center [298, 57] width 10 height 10
paste input "[STREET_ADDRESS]"
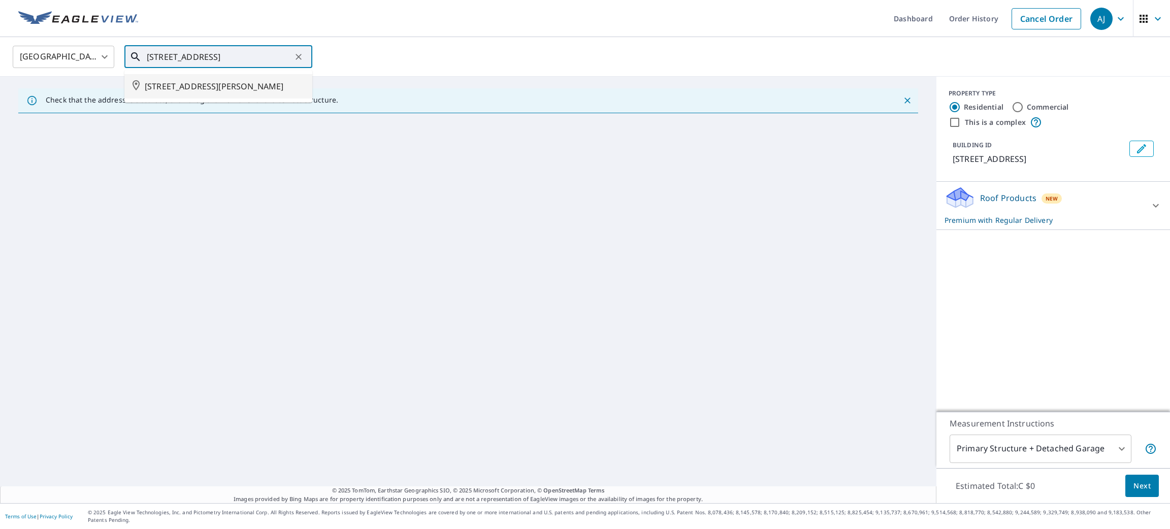
click at [197, 56] on input "[STREET_ADDRESS]" at bounding box center [219, 57] width 145 height 28
type input "42 Sheep L [GEOGRAPHIC_DATA], [GEOGRAPHIC_DATA], [GEOGRAPHIC_DATA]"
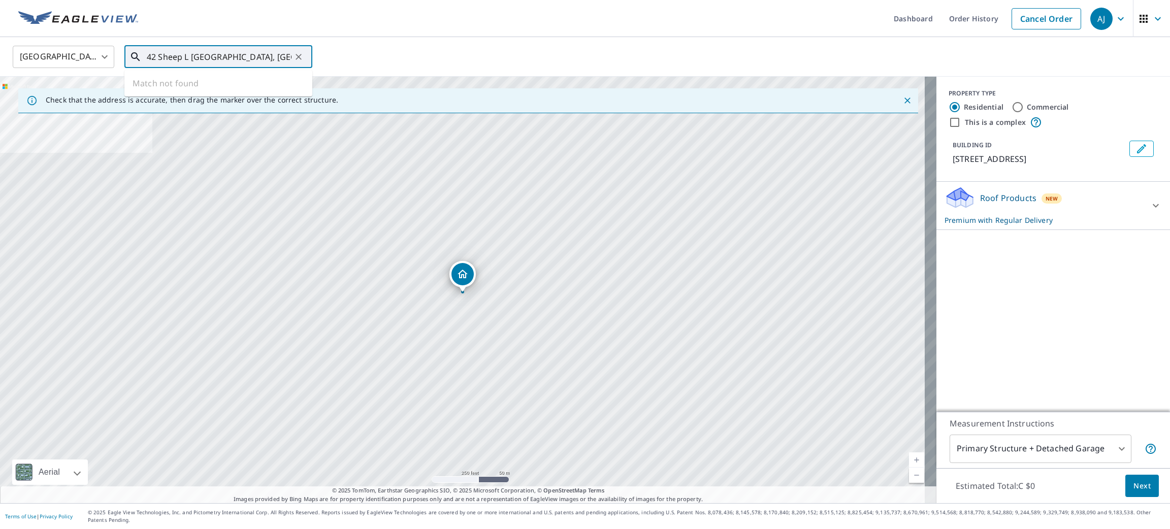
click at [283, 57] on input "42 Sheep L [GEOGRAPHIC_DATA], [GEOGRAPHIC_DATA], [GEOGRAPHIC_DATA]" at bounding box center [219, 57] width 145 height 28
paste input "48 Discovery Ridge Cir SW, Calgary, AB T3H 5T8, C"
click at [235, 80] on span "48 DISCOVERY RIDGE CIR SW CALGARY AB T3H5T8" at bounding box center [224, 86] width 159 height 12
type input "48 DISCOVERY RIDGE CIR SW CALGARY AB T3H5T8"
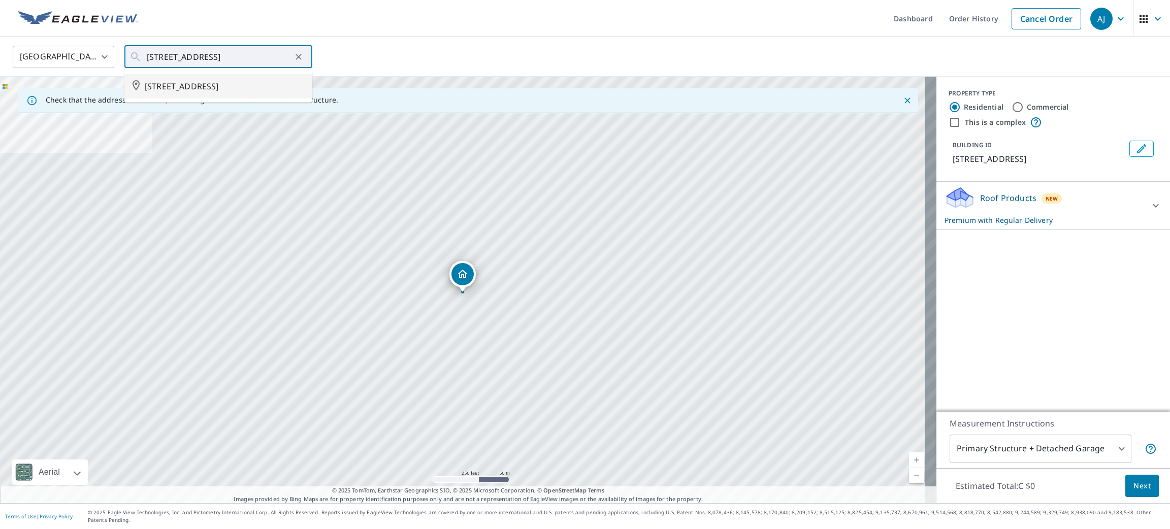
scroll to position [0, 0]
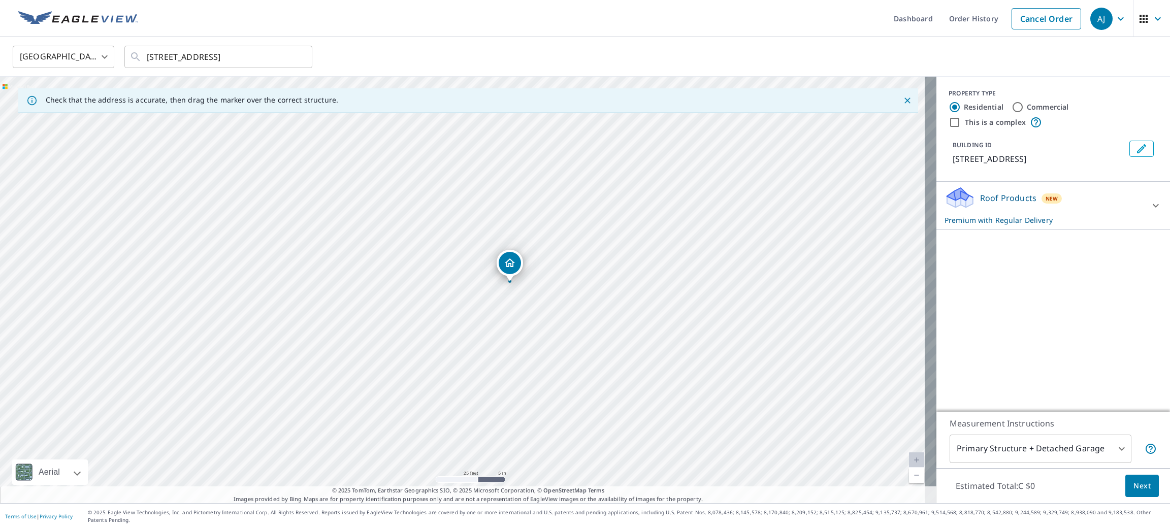
click at [1133, 493] on span "Next" at bounding box center [1141, 486] width 17 height 13
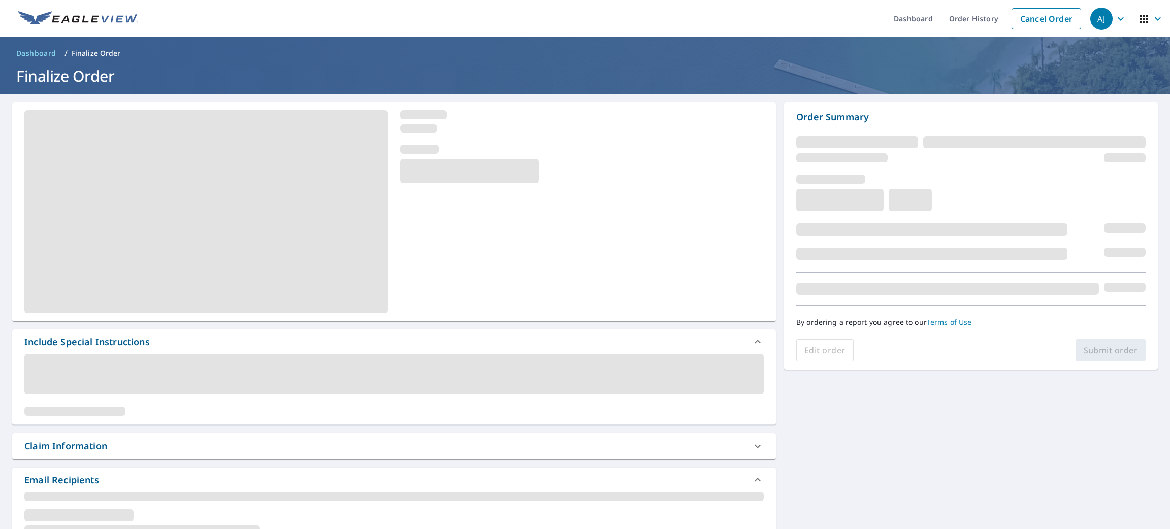
click at [1086, 356] on div "Edit order Submit order" at bounding box center [970, 350] width 349 height 22
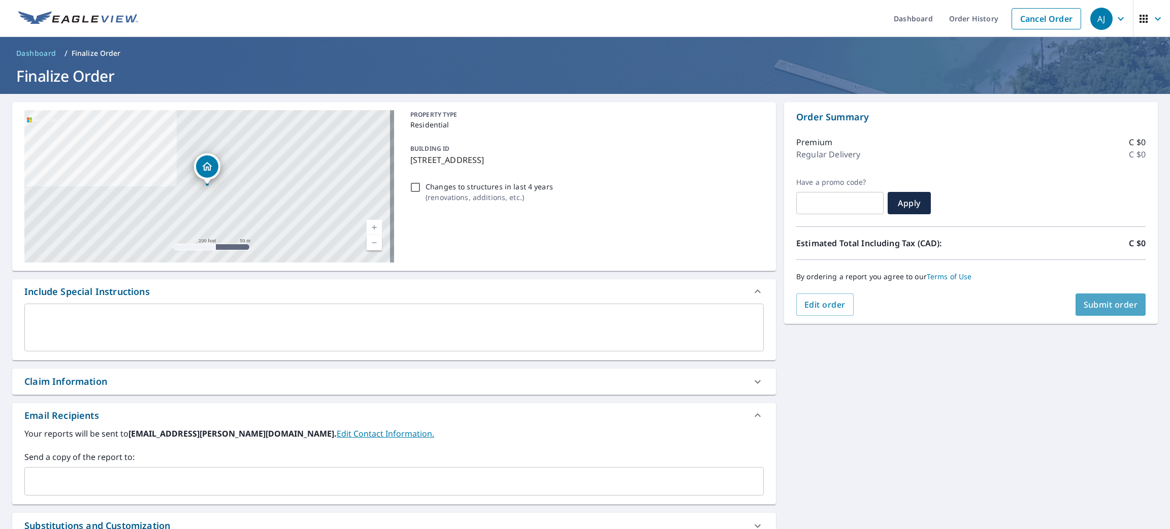
click at [1094, 307] on span "Submit order" at bounding box center [1111, 304] width 54 height 11
checkbox input "true"
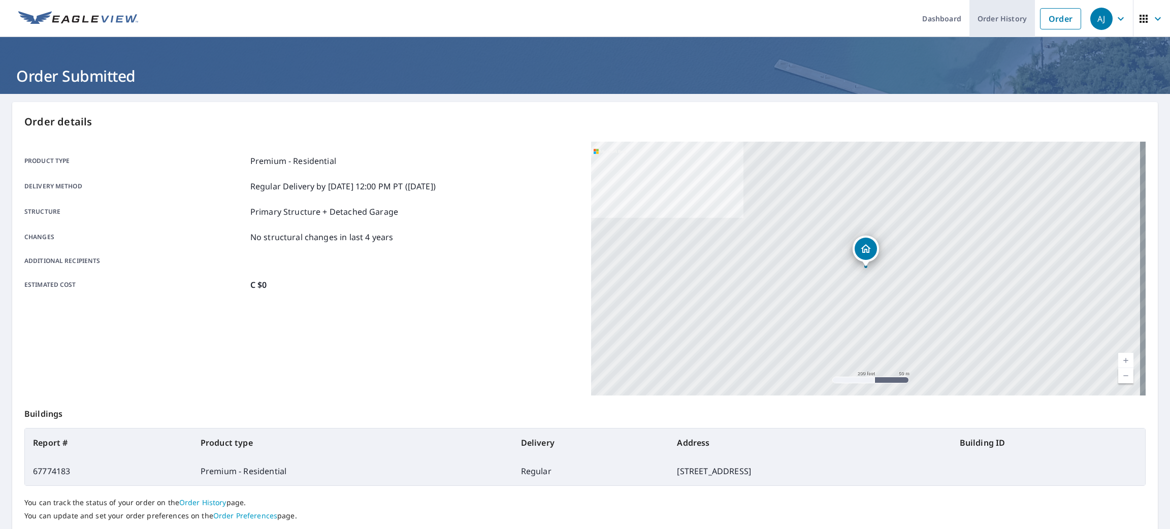
drag, startPoint x: 1039, startPoint y: 19, endPoint x: 1008, endPoint y: 31, distance: 33.8
click at [1040, 19] on link "Order" at bounding box center [1060, 18] width 41 height 21
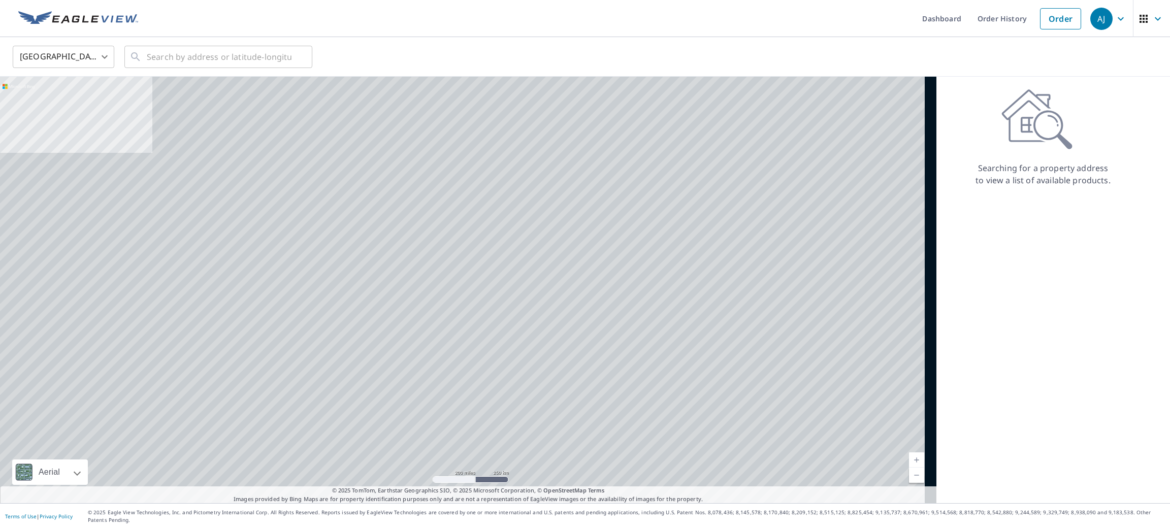
click at [98, 60] on body "[PERSON_NAME] [PERSON_NAME] Dashboard Order History Order AJ United States US ​…" at bounding box center [585, 264] width 1170 height 529
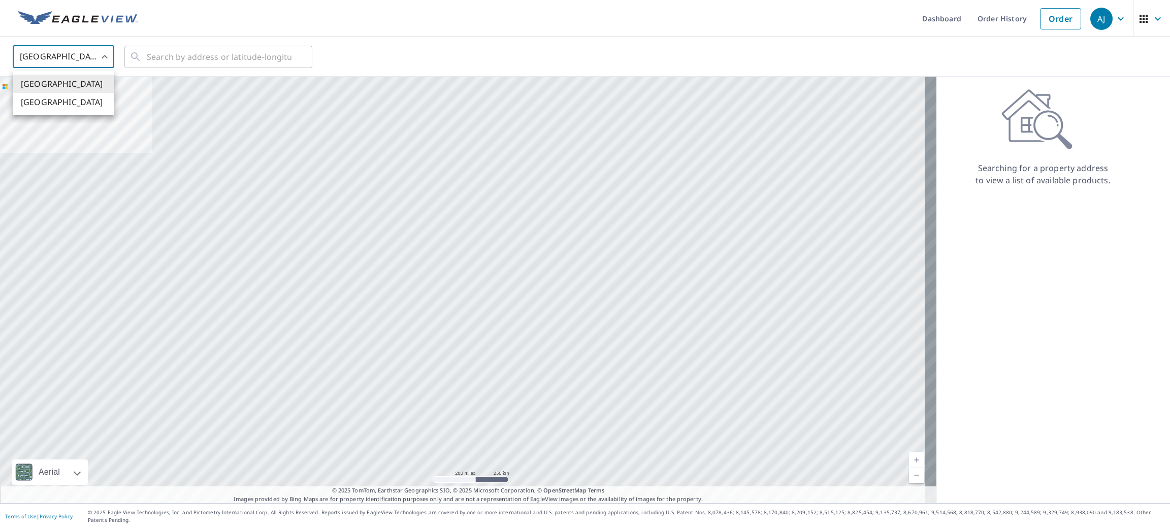
click at [79, 99] on li "[GEOGRAPHIC_DATA]" at bounding box center [64, 102] width 102 height 18
type input "CA"
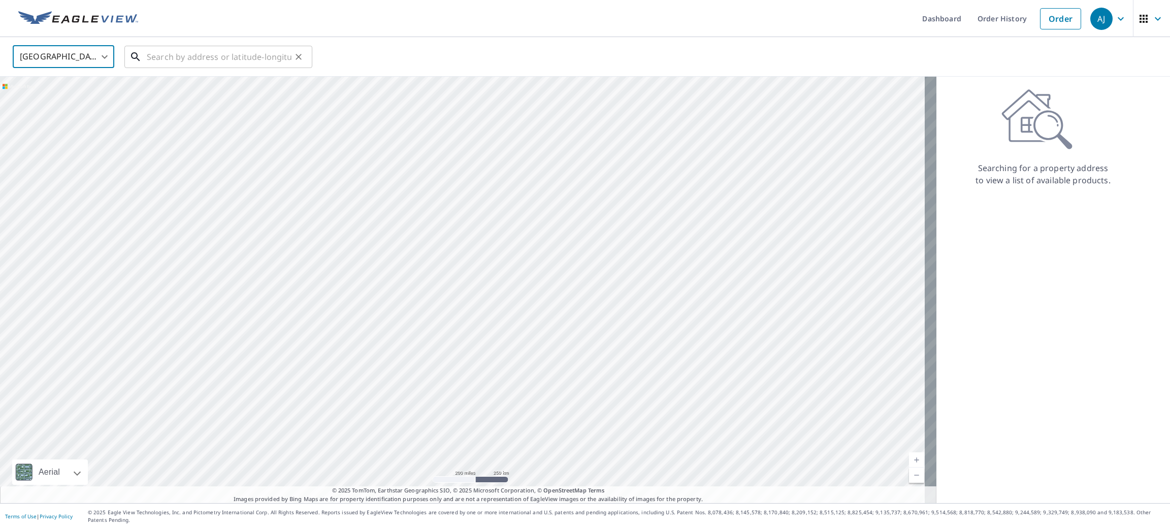
click at [148, 53] on input "text" at bounding box center [219, 57] width 145 height 28
paste input "4599 Av. Montclair, Montréal, QC H4B 2J8, Canada"
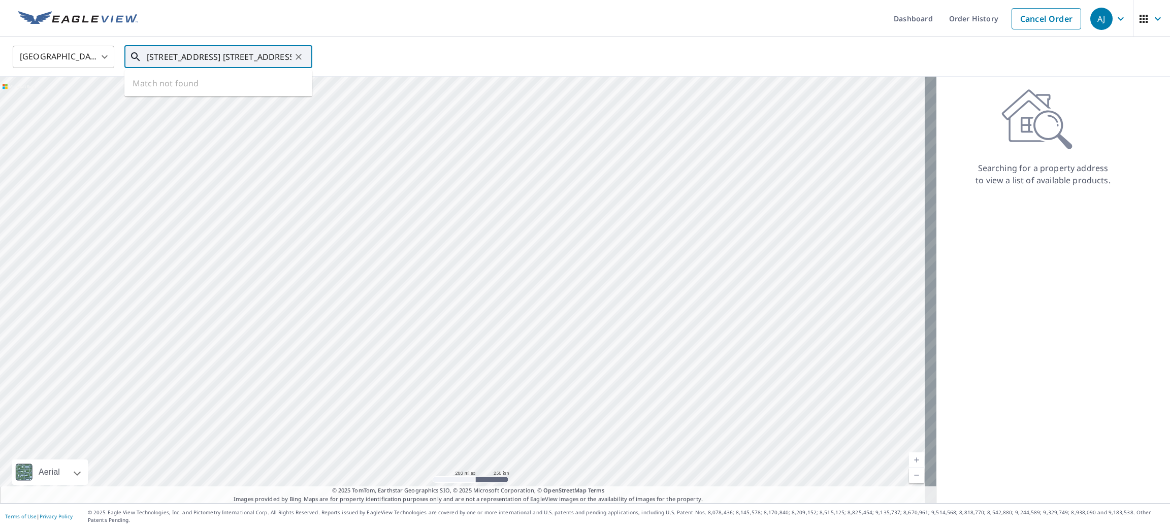
scroll to position [0, 47]
click at [156, 92] on span "4599 AV MONTCLAIR MONTRÉAL QC H4B2J8" at bounding box center [224, 86] width 159 height 12
type input "4599 AV MONTCLAIR MONTRÉAL QC H4B2J8"
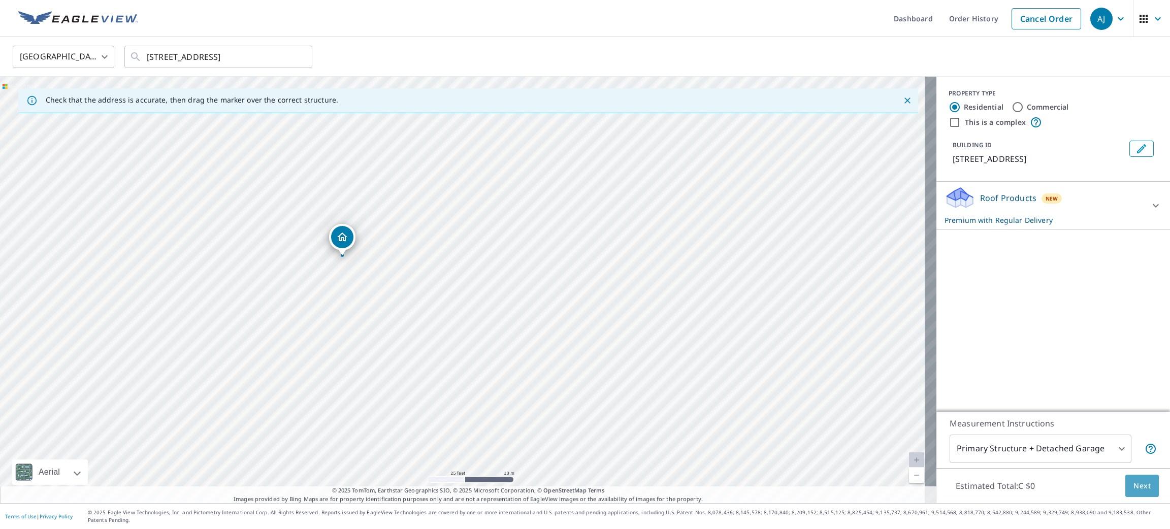
click at [1133, 493] on span "Next" at bounding box center [1141, 486] width 17 height 13
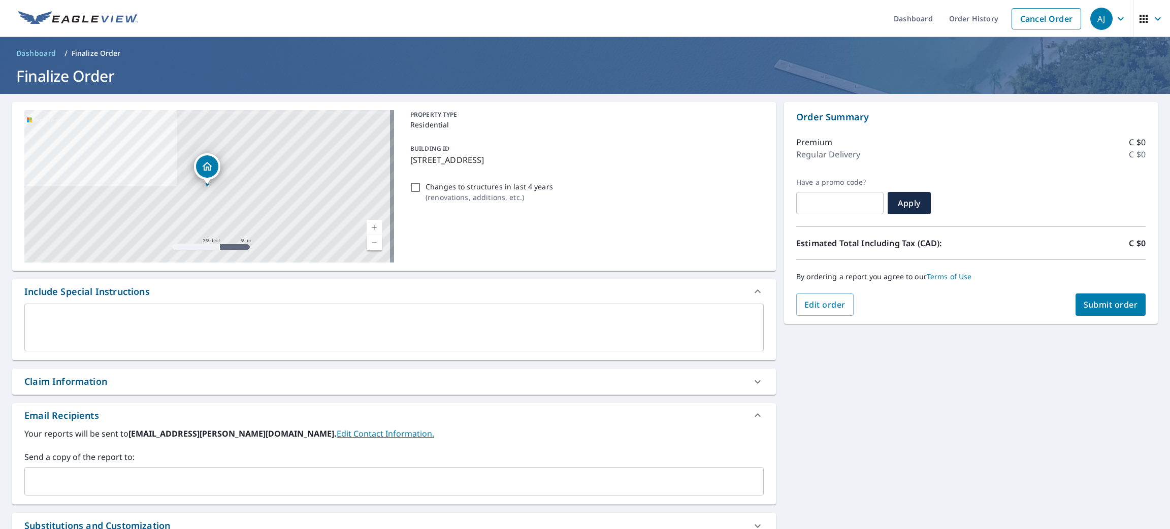
click at [1079, 312] on button "Submit order" at bounding box center [1110, 304] width 71 height 22
checkbox input "true"
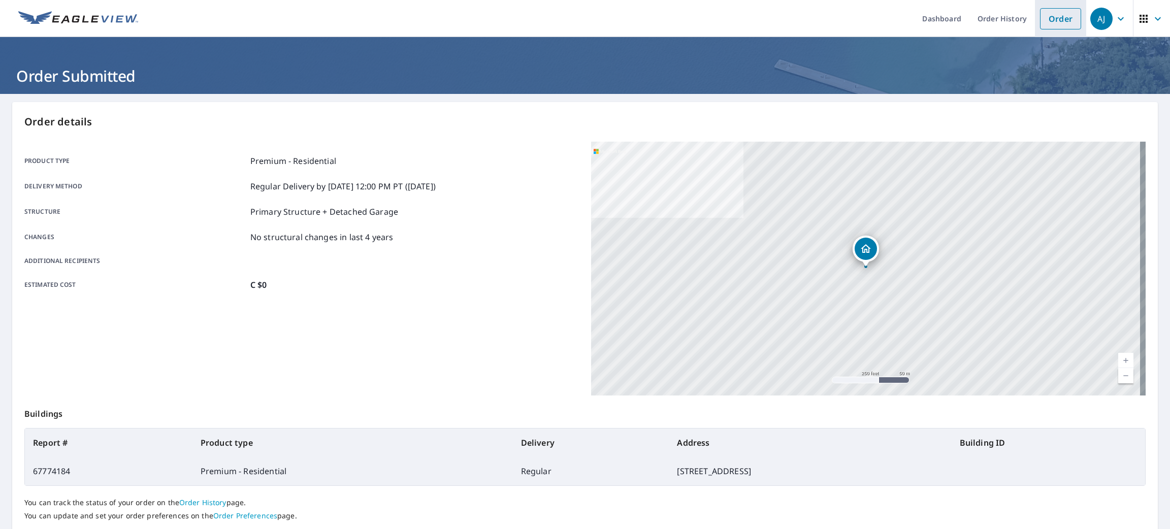
click at [1043, 21] on link "Order" at bounding box center [1060, 18] width 41 height 21
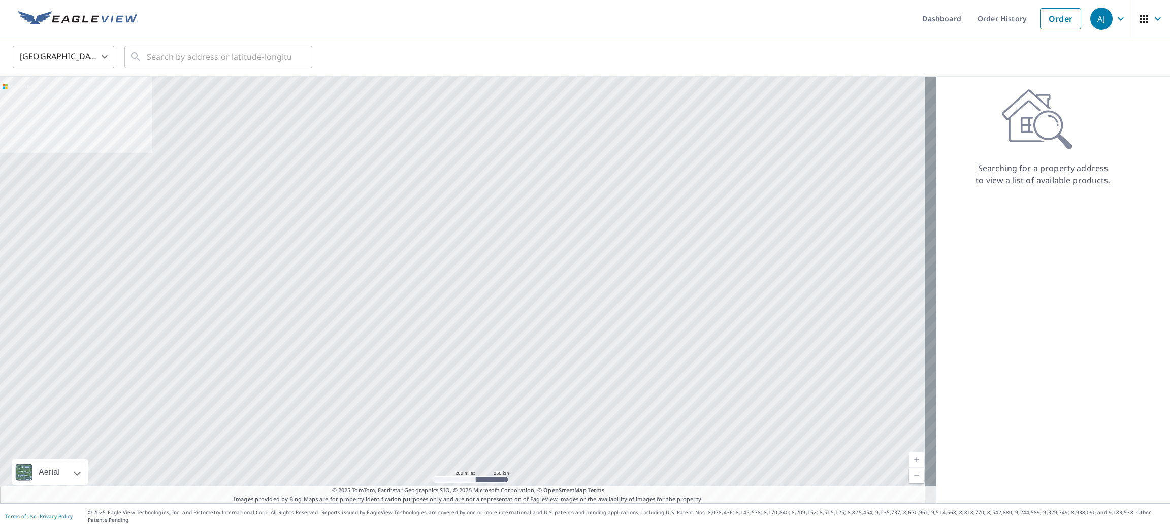
click at [95, 57] on body "AJ AJ Dashboard Order History Order AJ United States US ​ ​ Aerial Road A stand…" at bounding box center [585, 264] width 1170 height 529
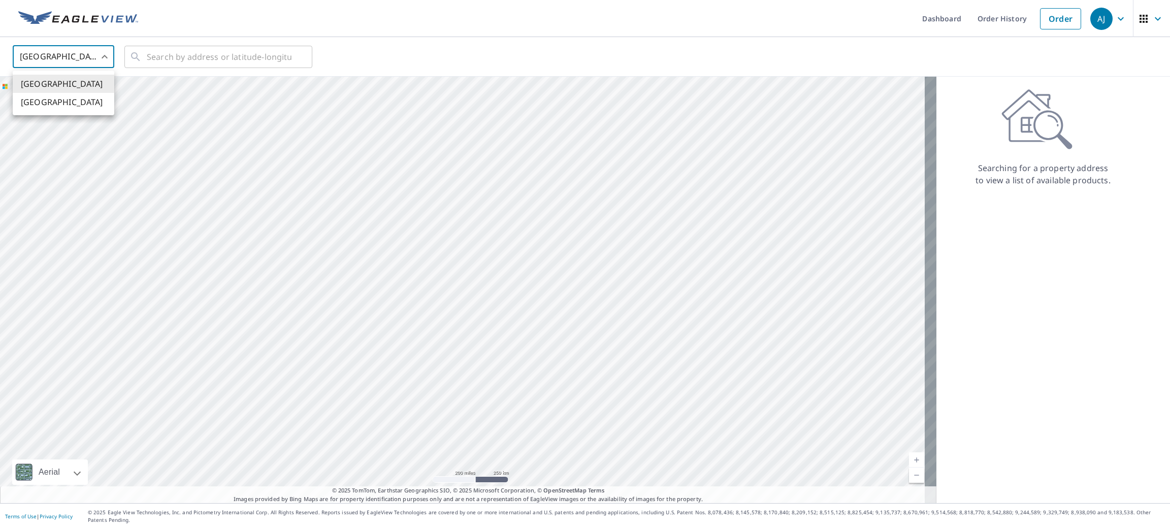
click at [72, 105] on li "[GEOGRAPHIC_DATA]" at bounding box center [64, 102] width 102 height 18
type input "CA"
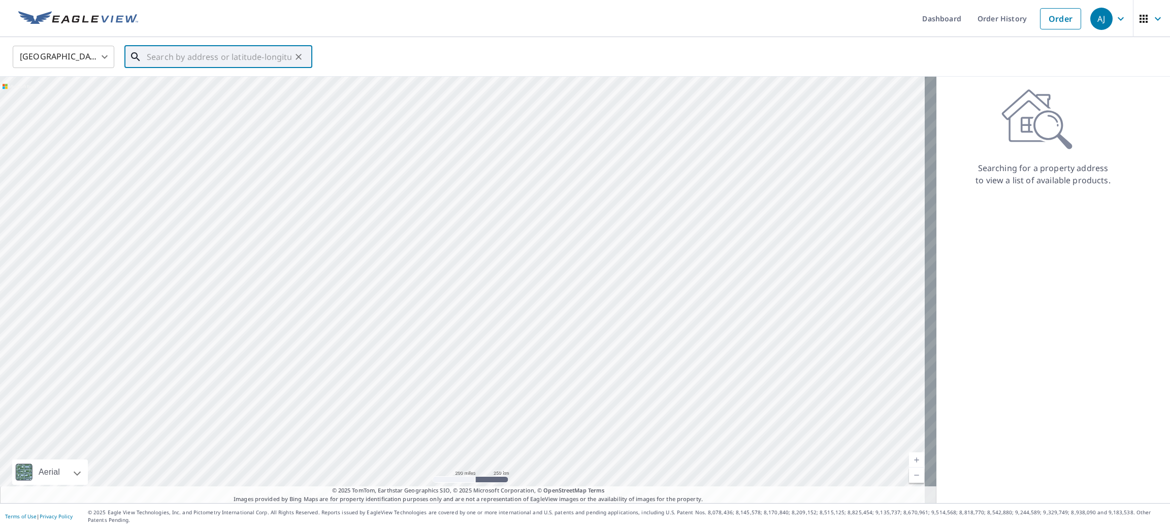
click at [169, 57] on input "text" at bounding box center [219, 57] width 145 height 28
paste input "3844 Heather St, Vancouver, BC V5Z 3L3, Canada"
click at [169, 85] on span "3844 HEATHER ST VANCOUVER BC V5Z3L3" at bounding box center [224, 86] width 159 height 12
type input "3844 HEATHER ST VANCOUVER BC V5Z3L3"
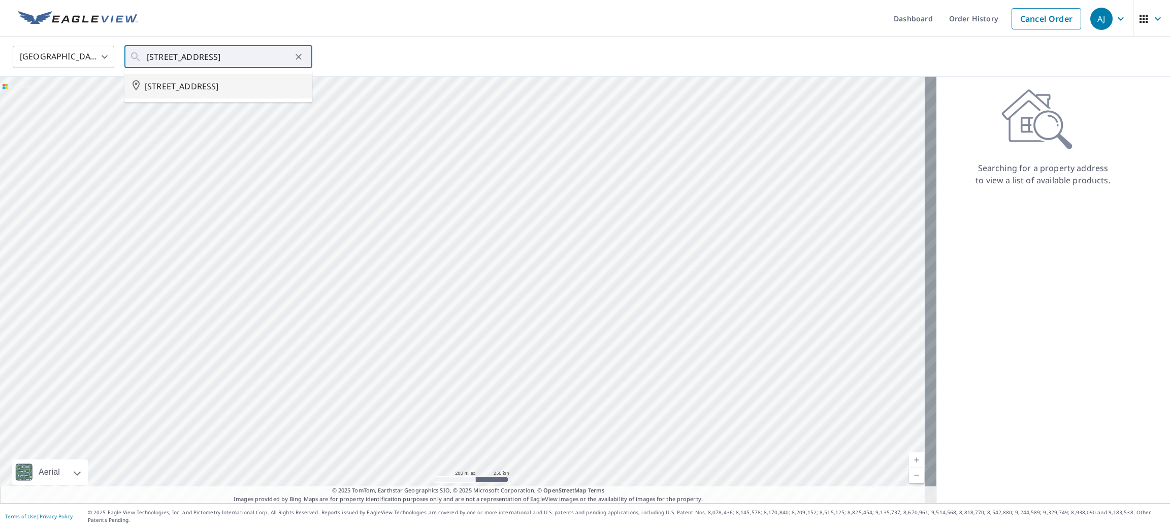
scroll to position [0, 0]
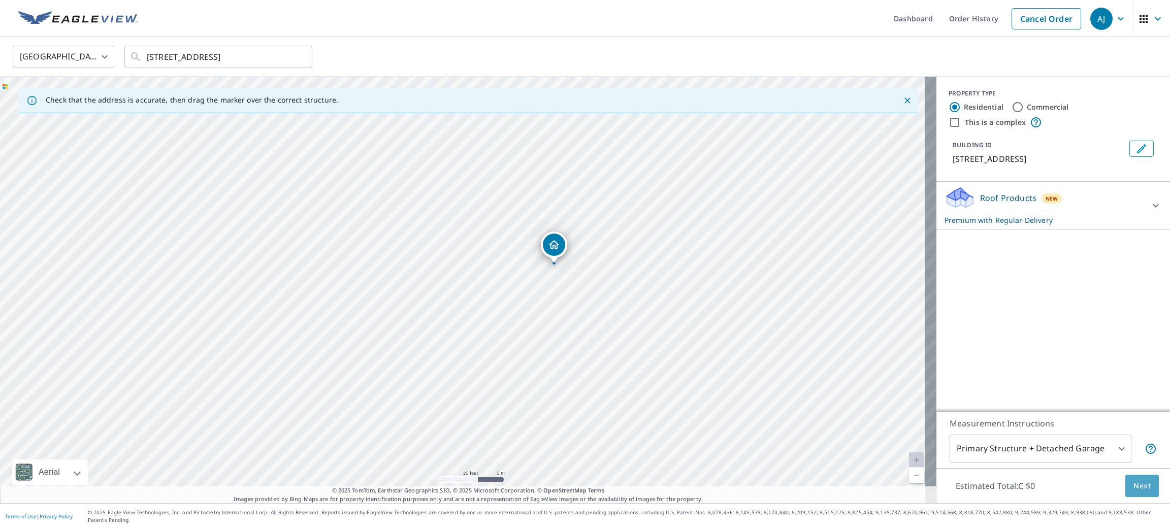
click at [1140, 498] on button "Next" at bounding box center [1142, 486] width 34 height 23
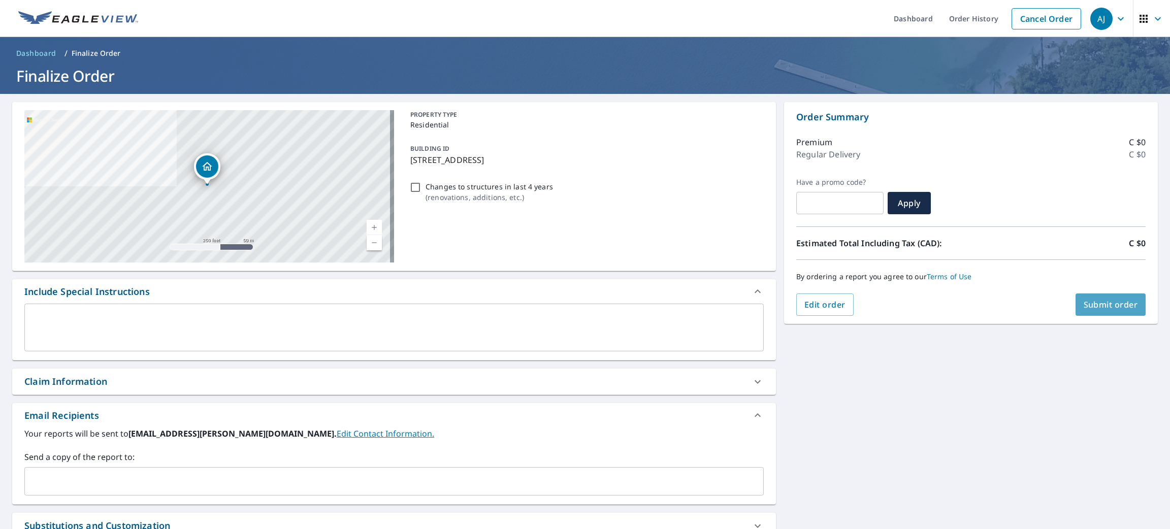
click at [1089, 306] on span "Submit order" at bounding box center [1111, 304] width 54 height 11
checkbox input "true"
